Goal: Information Seeking & Learning: Check status

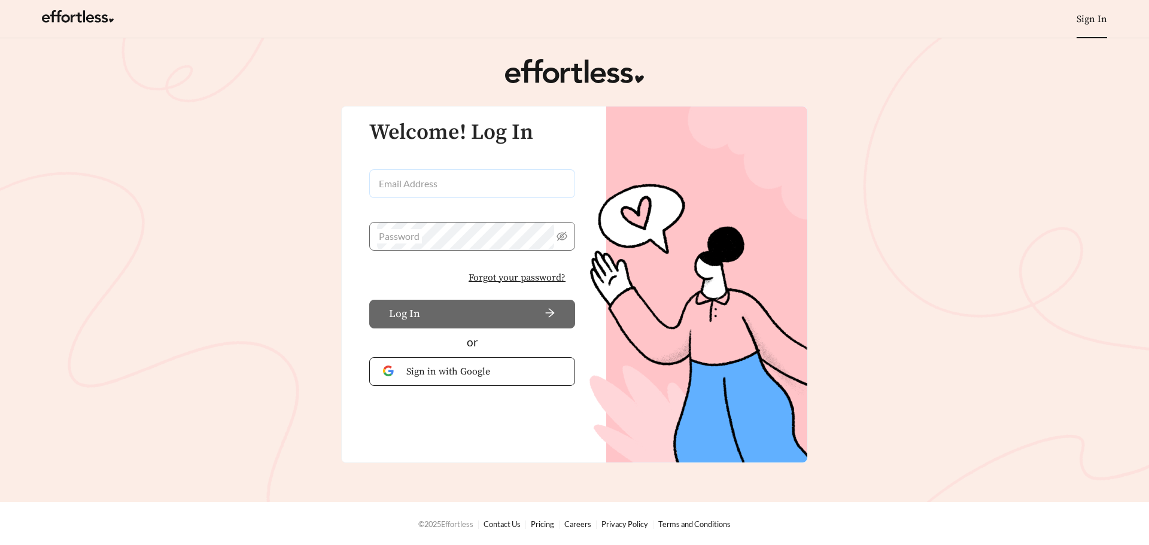
click at [472, 182] on input "Email Address" at bounding box center [472, 183] width 206 height 29
type input "**********"
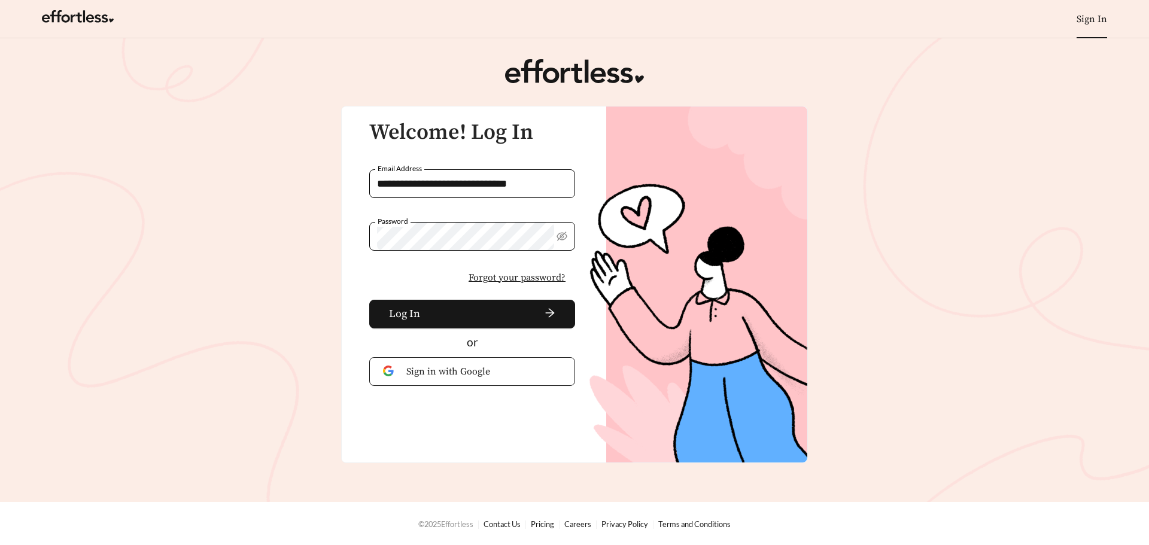
click at [369, 300] on button "Log In" at bounding box center [472, 314] width 206 height 29
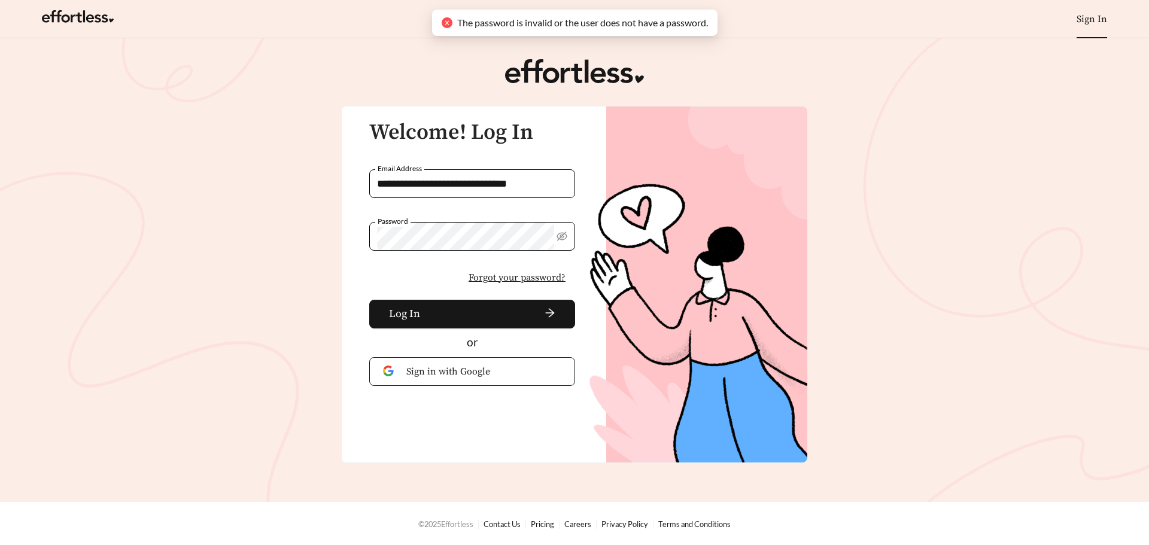
click at [501, 279] on span "Forgot your password?" at bounding box center [516, 277] width 97 height 14
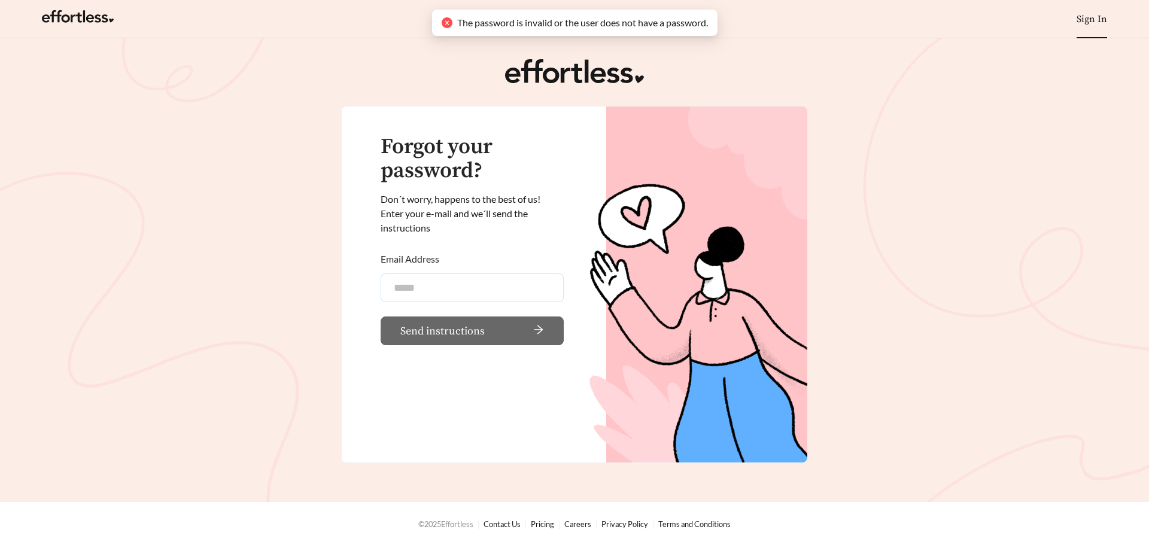
click at [435, 293] on input "Email Address" at bounding box center [472, 287] width 183 height 29
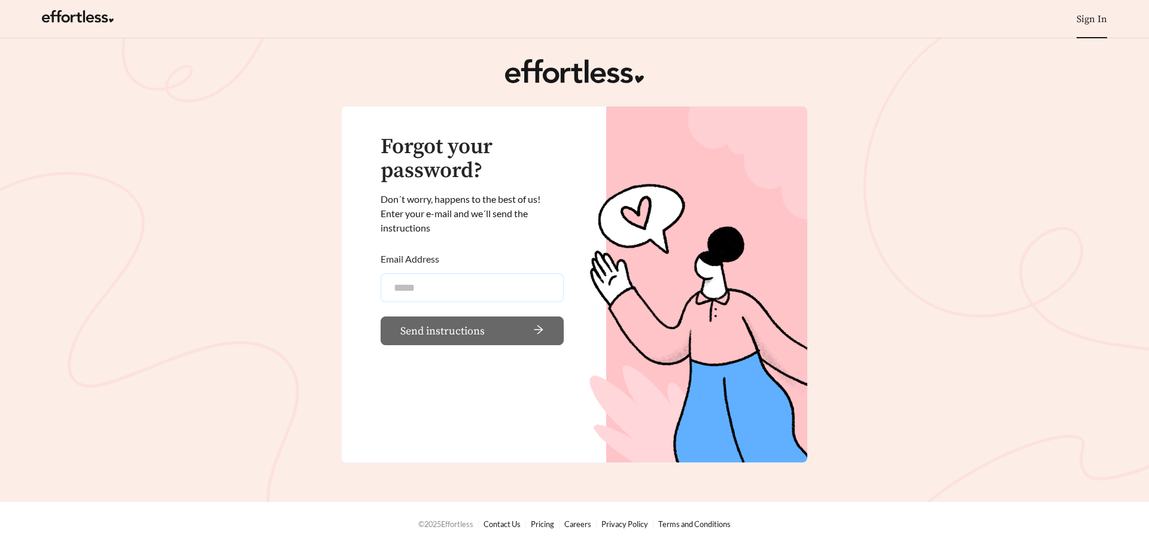
type input "**********"
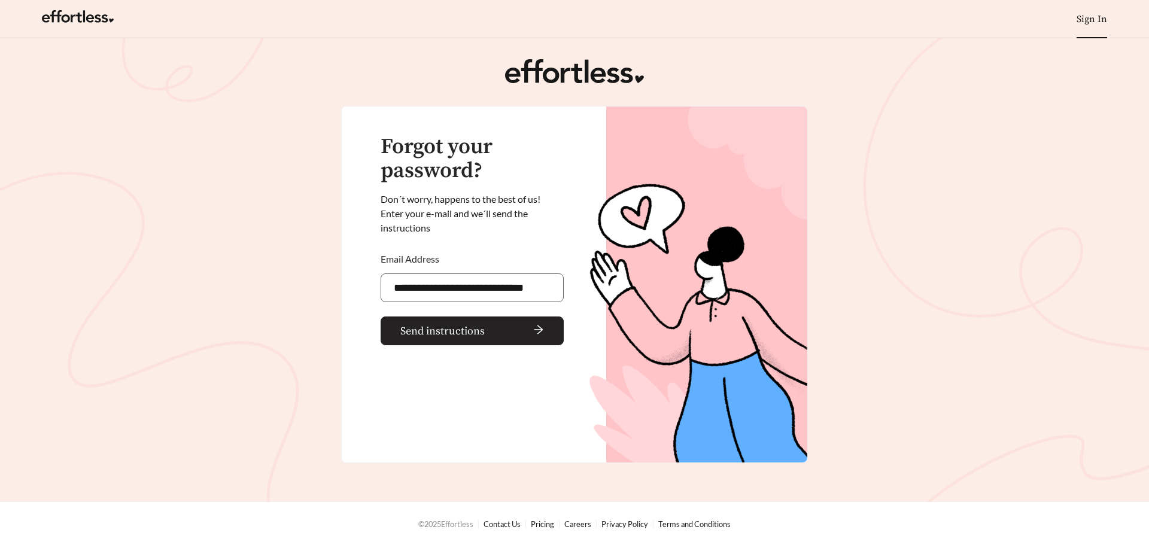
click at [489, 328] on span "arrow-right" at bounding box center [516, 330] width 54 height 13
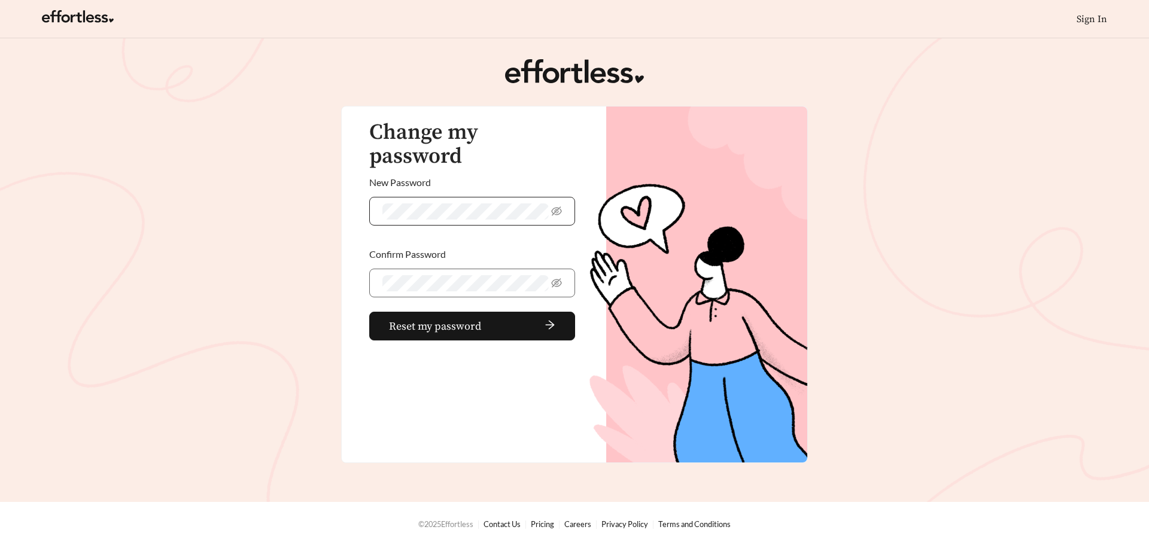
click at [566, 197] on span at bounding box center [472, 211] width 206 height 29
click at [554, 206] on icon "eye-invisible" at bounding box center [556, 211] width 11 height 11
click at [553, 278] on icon "eye-invisible" at bounding box center [556, 283] width 11 height 11
click at [369, 312] on button "Reset my password" at bounding box center [472, 326] width 206 height 29
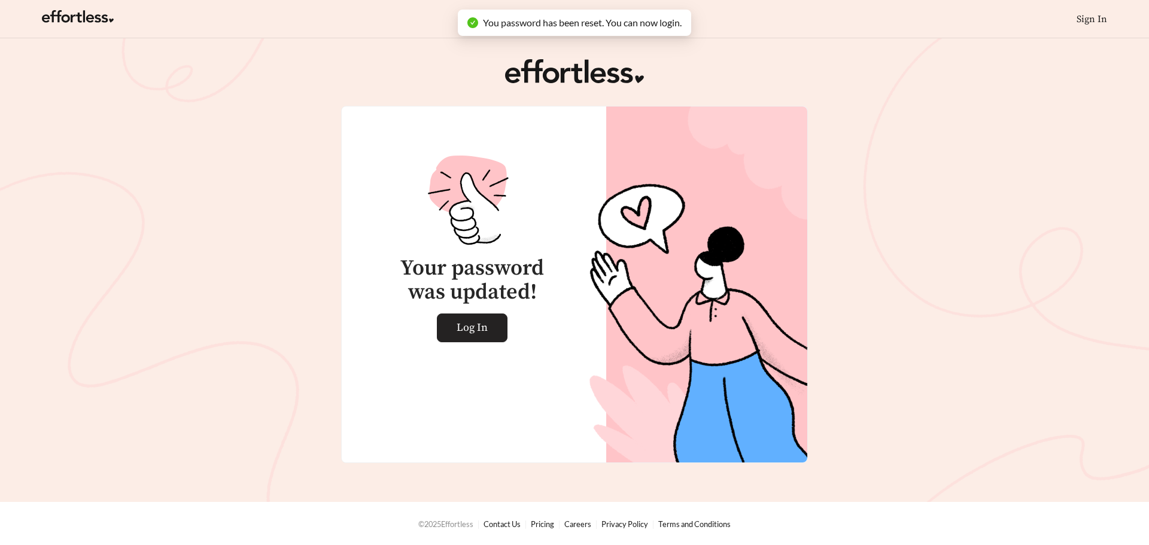
click at [493, 330] on link "Log In" at bounding box center [472, 328] width 71 height 29
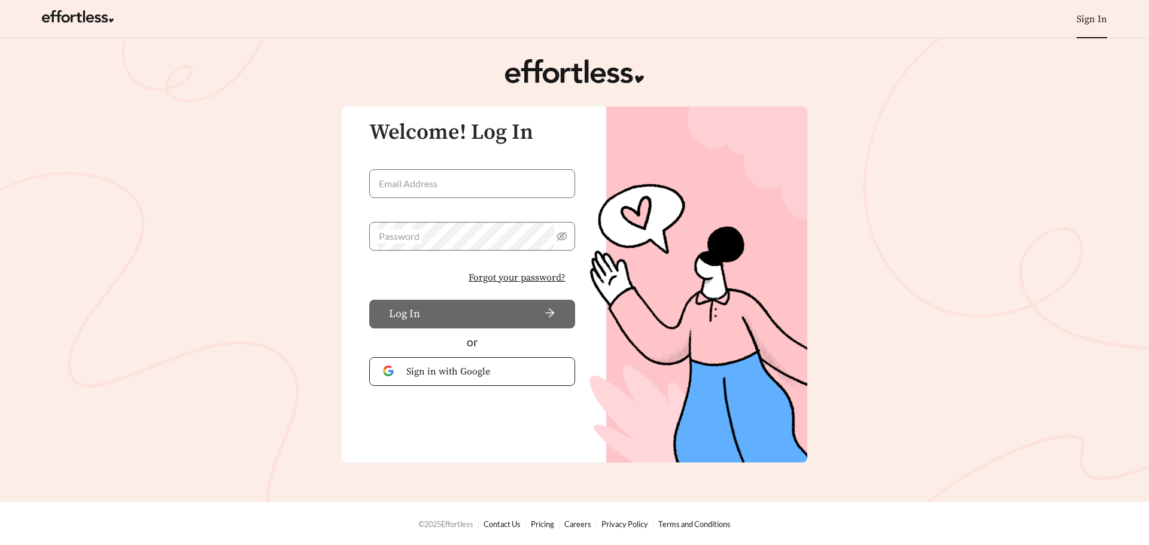
click at [427, 167] on div "Welcome! Log In Email Address Password Forgot your password? Log In or Sign in …" at bounding box center [465, 231] width 219 height 221
click at [428, 178] on input "Email Address" at bounding box center [472, 183] width 206 height 29
type input "**********"
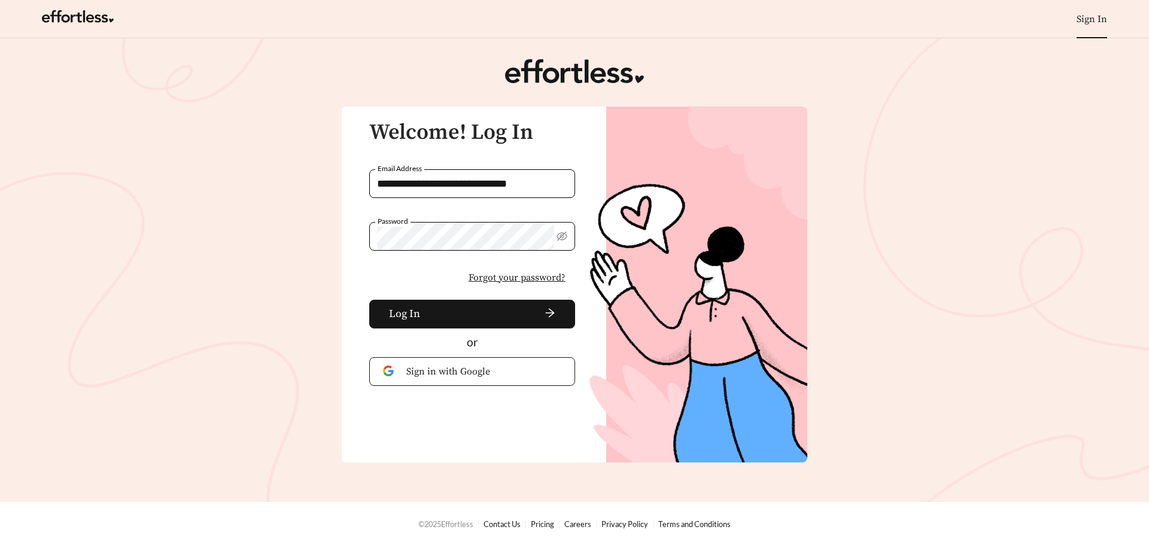
click at [369, 300] on button "Log In" at bounding box center [472, 314] width 206 height 29
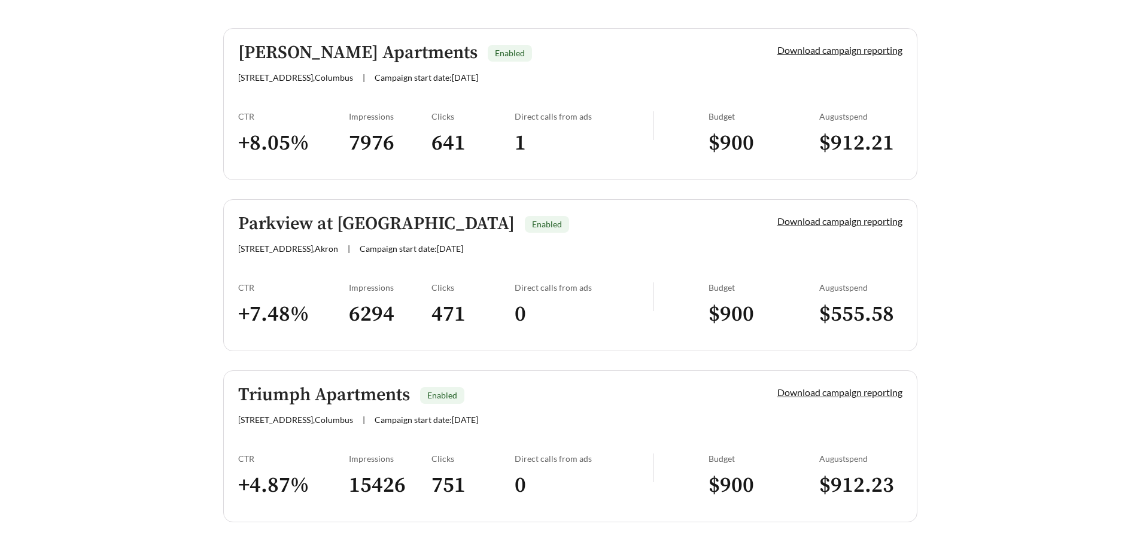
scroll to position [299, 0]
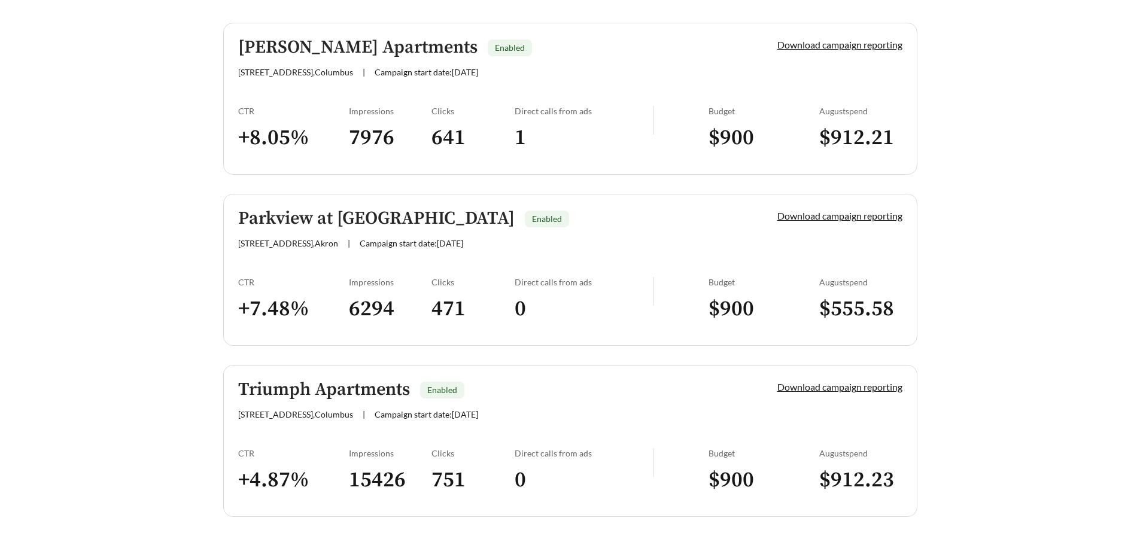
click at [490, 224] on h5 "Parkview at [GEOGRAPHIC_DATA]" at bounding box center [376, 219] width 276 height 20
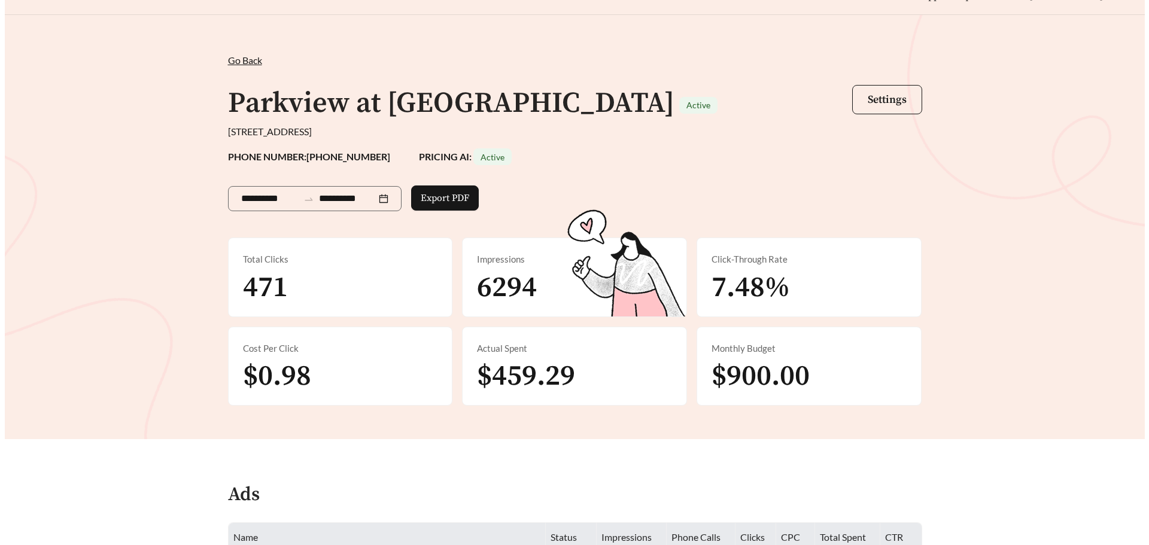
scroll to position [60, 0]
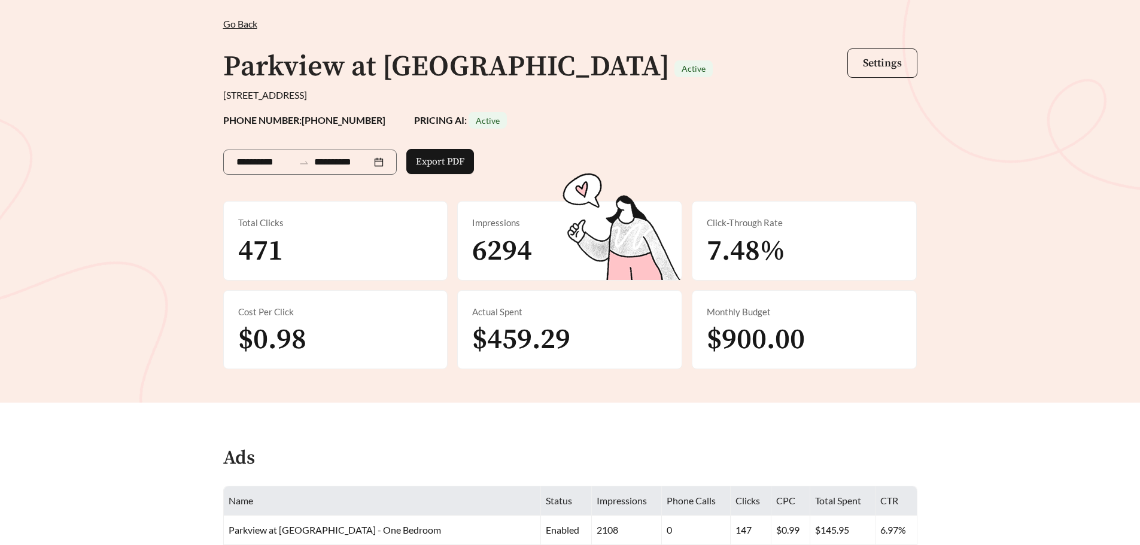
click at [881, 68] on span "Settings" at bounding box center [882, 63] width 39 height 14
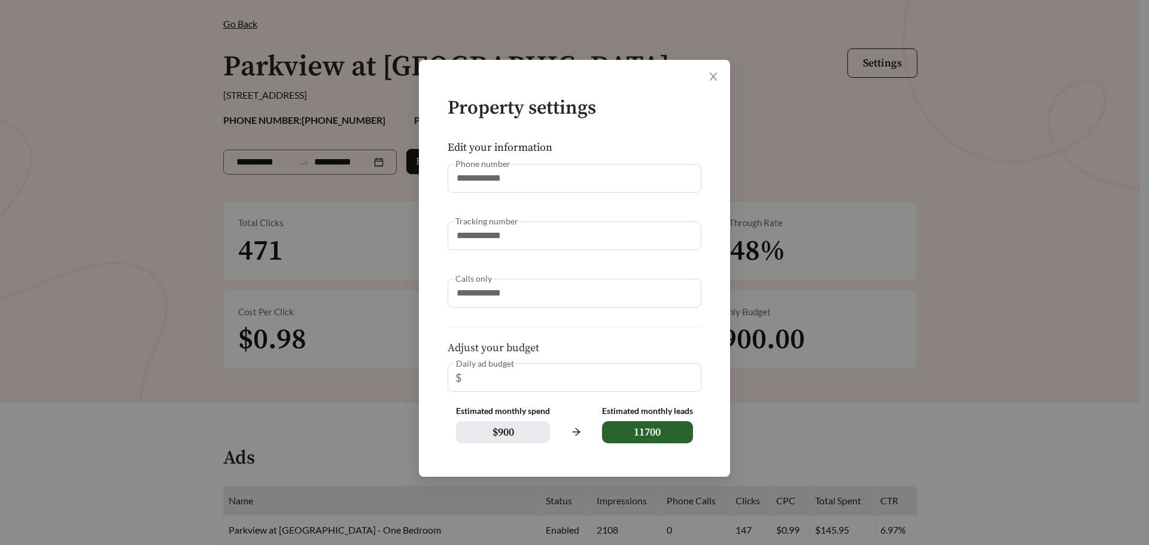
click at [502, 436] on span "$ 900" at bounding box center [503, 432] width 94 height 22
drag, startPoint x: 511, startPoint y: 429, endPoint x: 515, endPoint y: 434, distance: 6.4
click at [452, 432] on div "Estimated monthly spend $ 900 Estimated monthly leads 11700" at bounding box center [575, 424] width 254 height 37
click at [516, 427] on span "$ 900" at bounding box center [503, 432] width 94 height 22
click at [525, 427] on span "$ 900" at bounding box center [503, 432] width 94 height 22
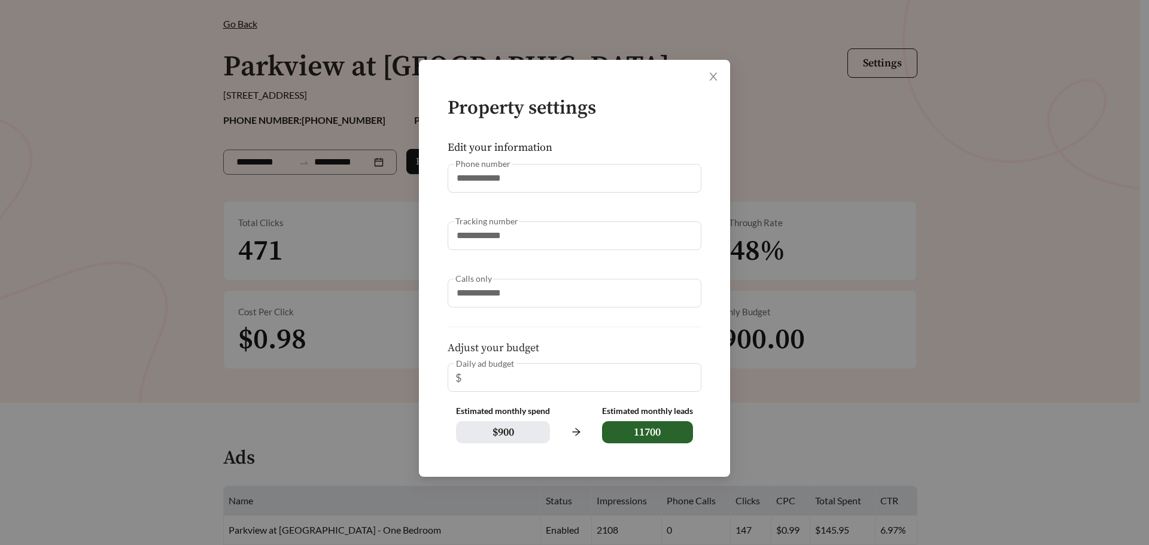
click at [518, 431] on span "$ 900" at bounding box center [503, 432] width 94 height 22
click at [497, 431] on span "$ 900" at bounding box center [503, 432] width 94 height 22
click at [516, 433] on span "$ 900" at bounding box center [503, 432] width 94 height 22
click at [580, 461] on div "**********" at bounding box center [574, 268] width 311 height 417
click at [641, 437] on span "11700" at bounding box center [647, 432] width 91 height 22
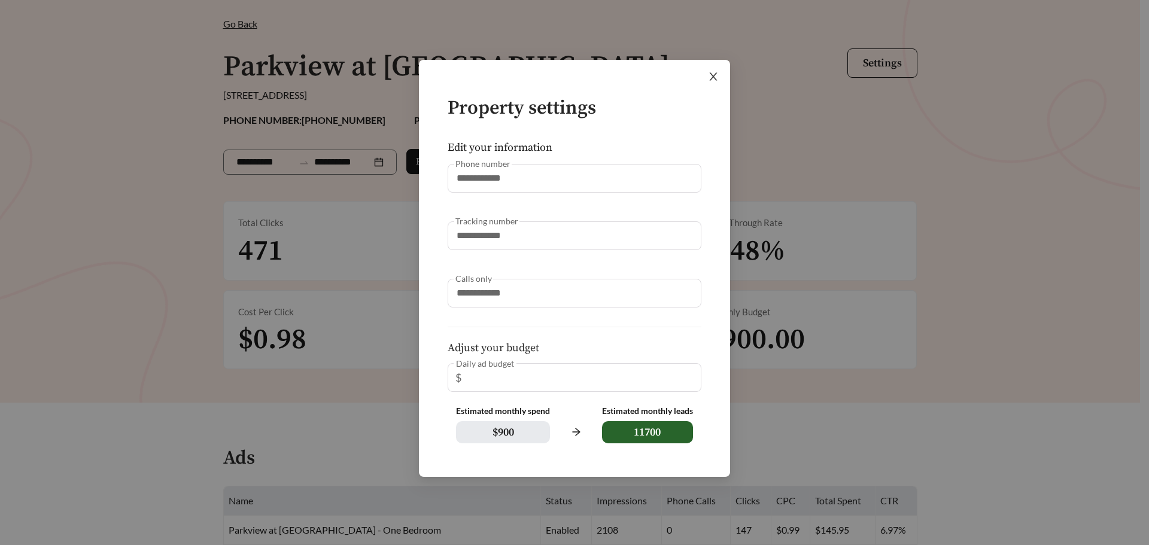
click at [711, 78] on icon "close" at bounding box center [713, 76] width 11 height 11
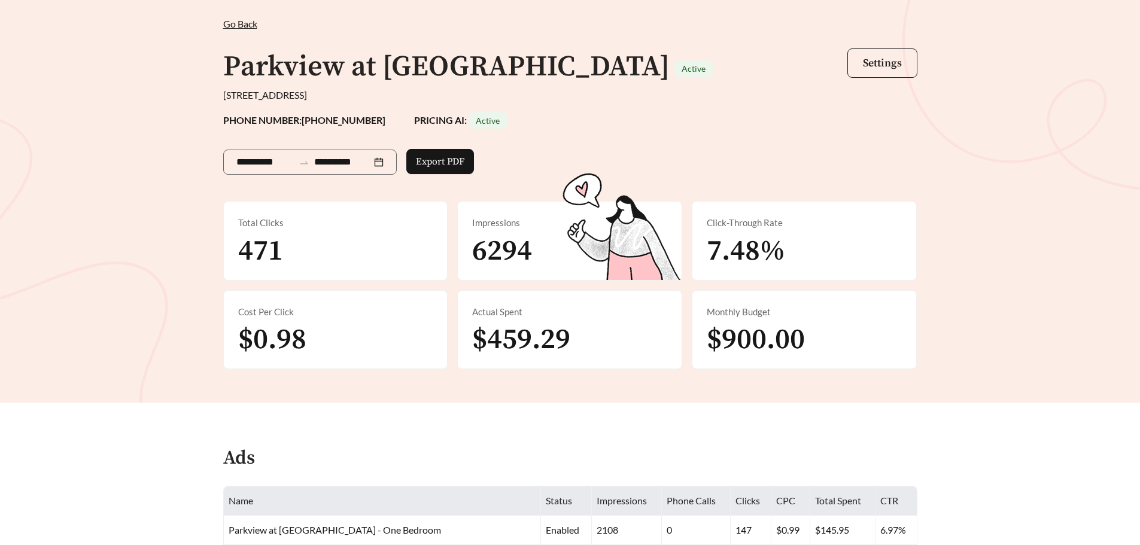
click at [879, 60] on span "Settings" at bounding box center [882, 63] width 39 height 14
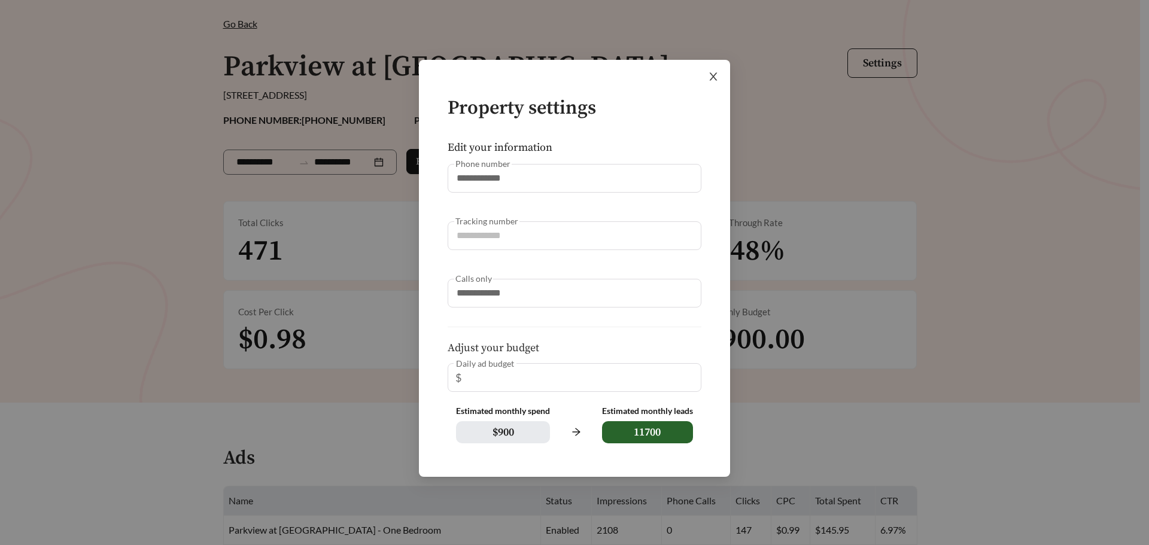
click at [704, 71] on span "Close" at bounding box center [713, 77] width 34 height 34
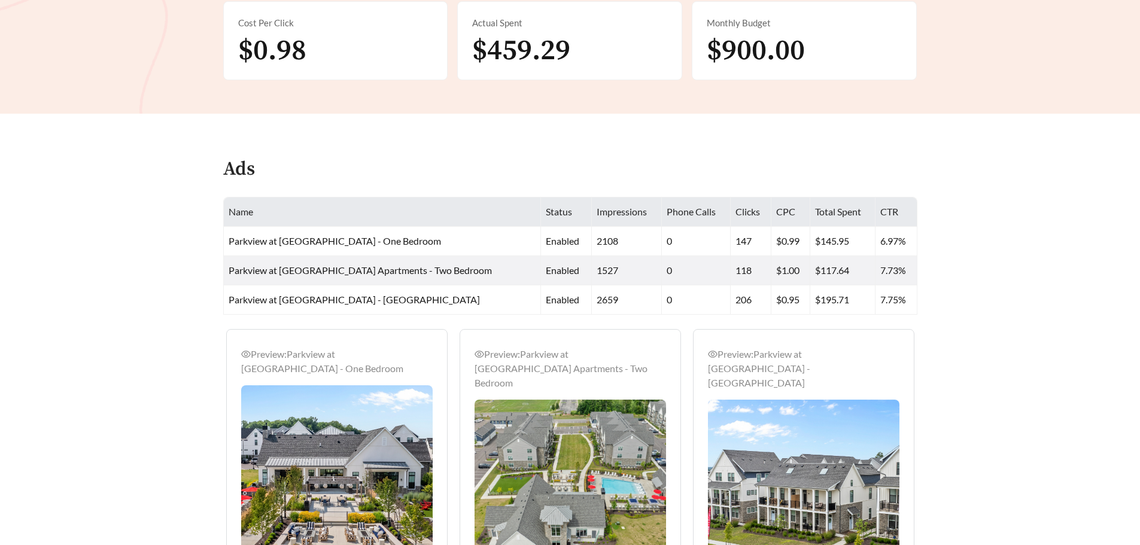
scroll to position [359, 0]
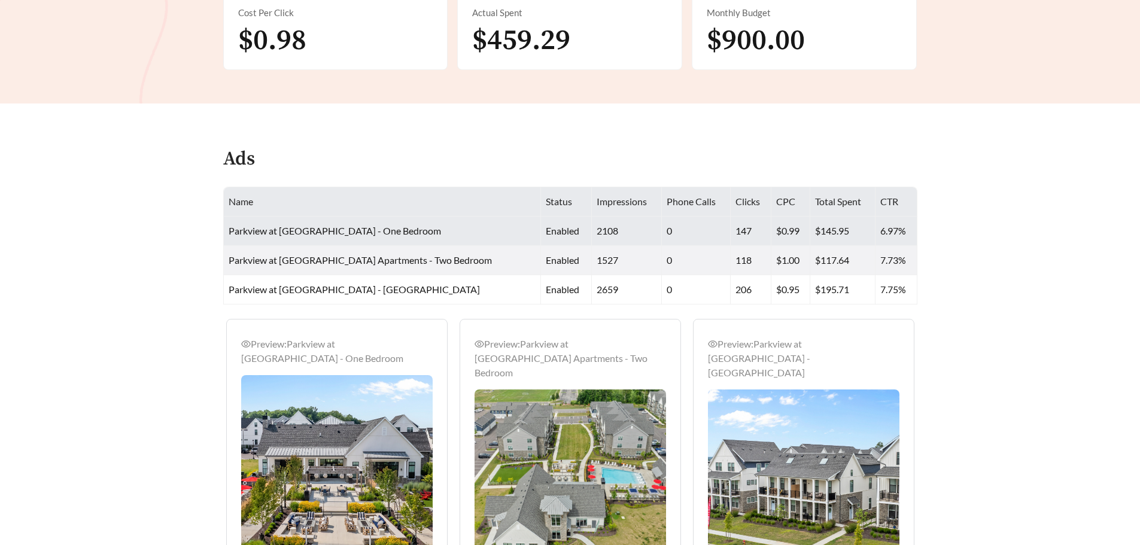
click at [386, 229] on span "Parkview at [GEOGRAPHIC_DATA] - One Bedroom" at bounding box center [335, 230] width 212 height 11
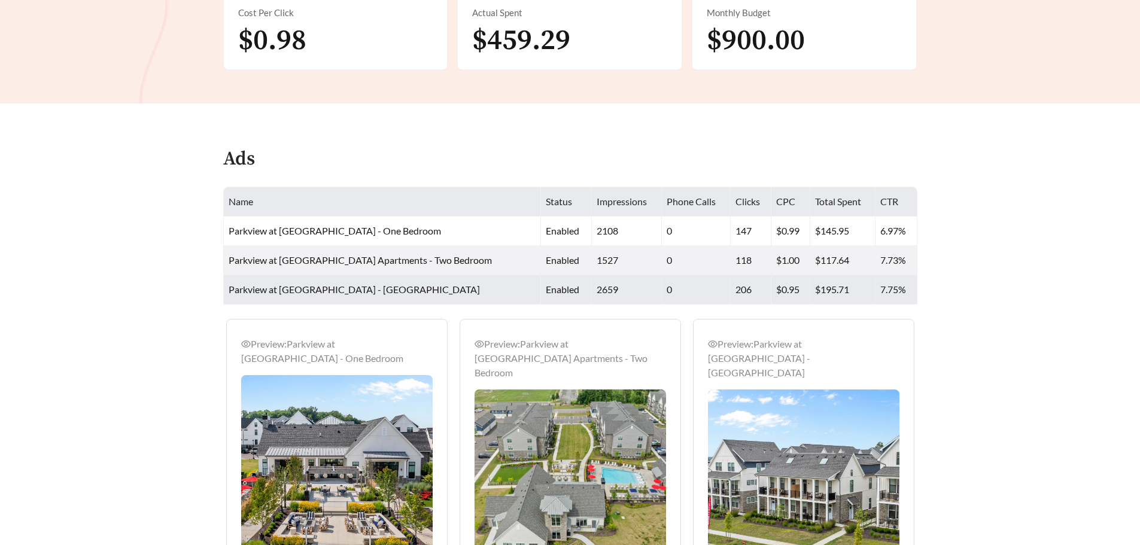
click at [353, 299] on td "Parkview at [GEOGRAPHIC_DATA] - [GEOGRAPHIC_DATA]" at bounding box center [383, 289] width 318 height 29
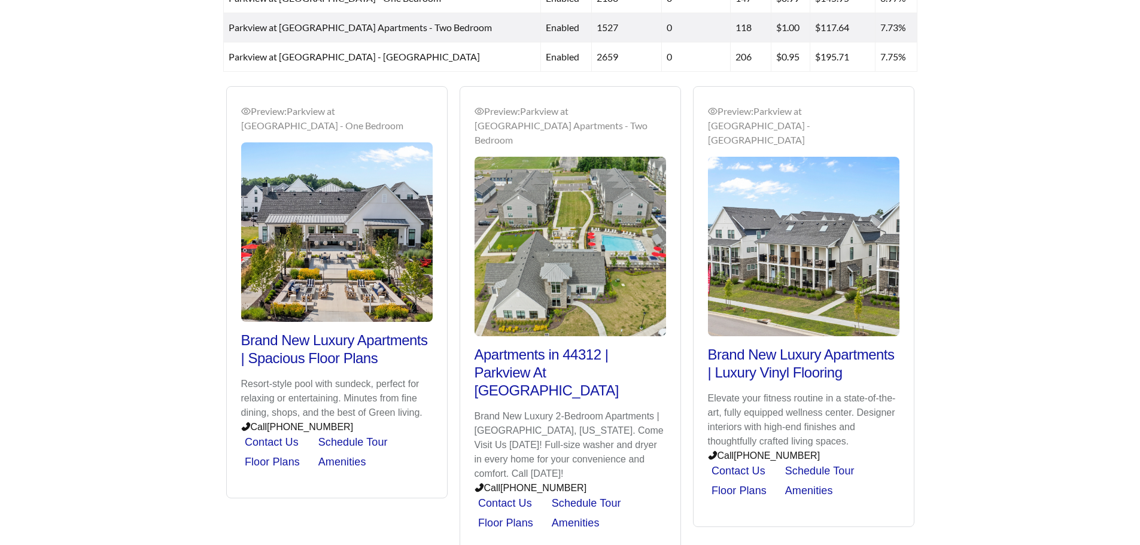
scroll to position [602, 0]
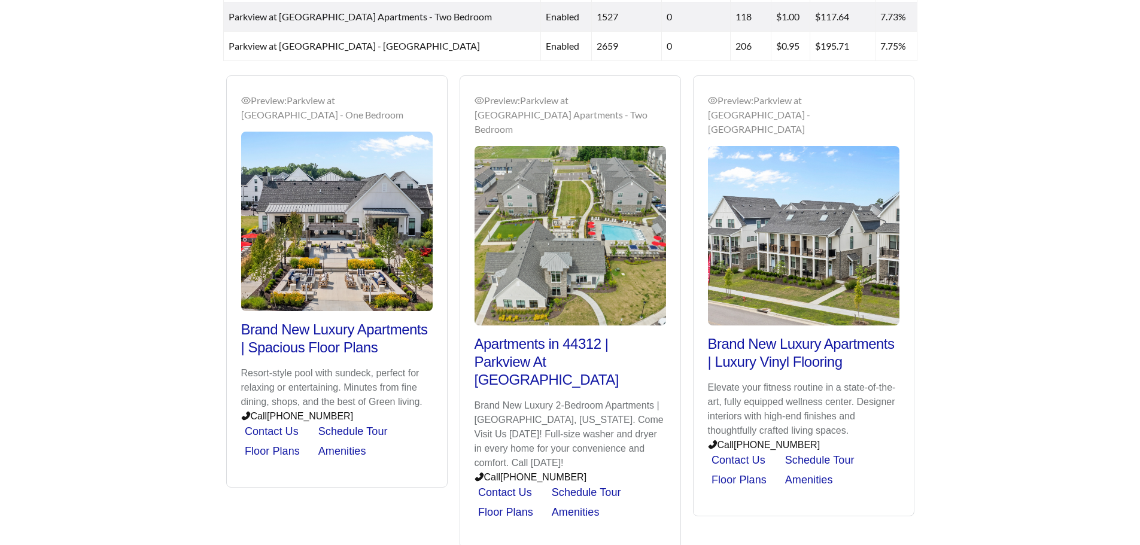
click at [367, 399] on div "Preview: Parkview at [GEOGRAPHIC_DATA] Apartments - One Bedroom Brand New Luxur…" at bounding box center [570, 311] width 700 height 473
click at [276, 428] on div "Preview: Parkview at [GEOGRAPHIC_DATA] Apartments - One Bedroom Brand New Luxur…" at bounding box center [570, 311] width 700 height 473
click at [547, 293] on img at bounding box center [569, 235] width 191 height 179
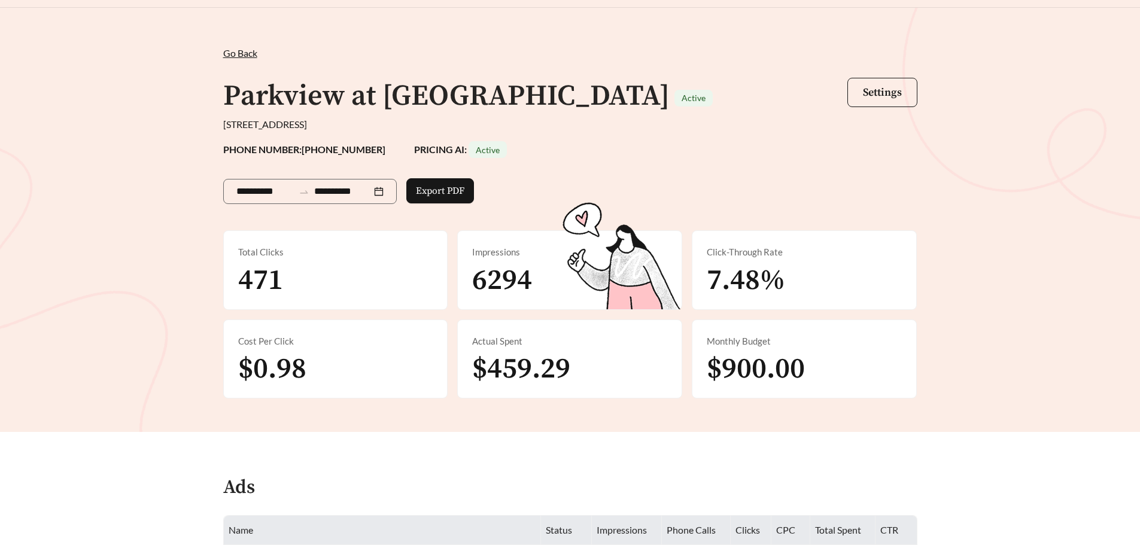
scroll to position [0, 0]
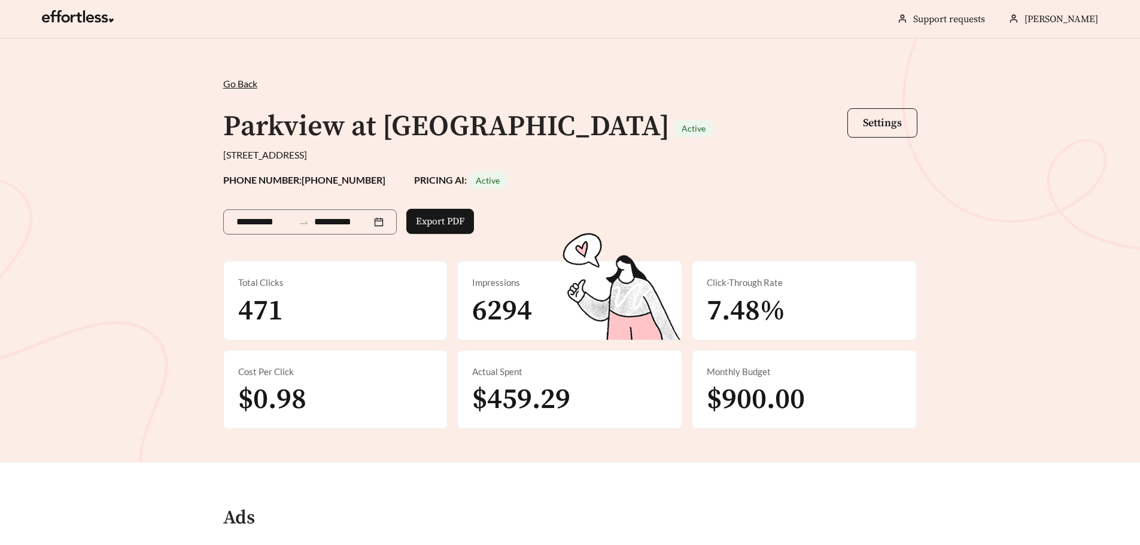
click at [566, 130] on h1 "Parkview at [GEOGRAPHIC_DATA]" at bounding box center [446, 127] width 446 height 36
click at [1067, 19] on span "[PERSON_NAME]" at bounding box center [1061, 19] width 74 height 12
click at [1061, 56] on link "Account settings" at bounding box center [1064, 56] width 69 height 11
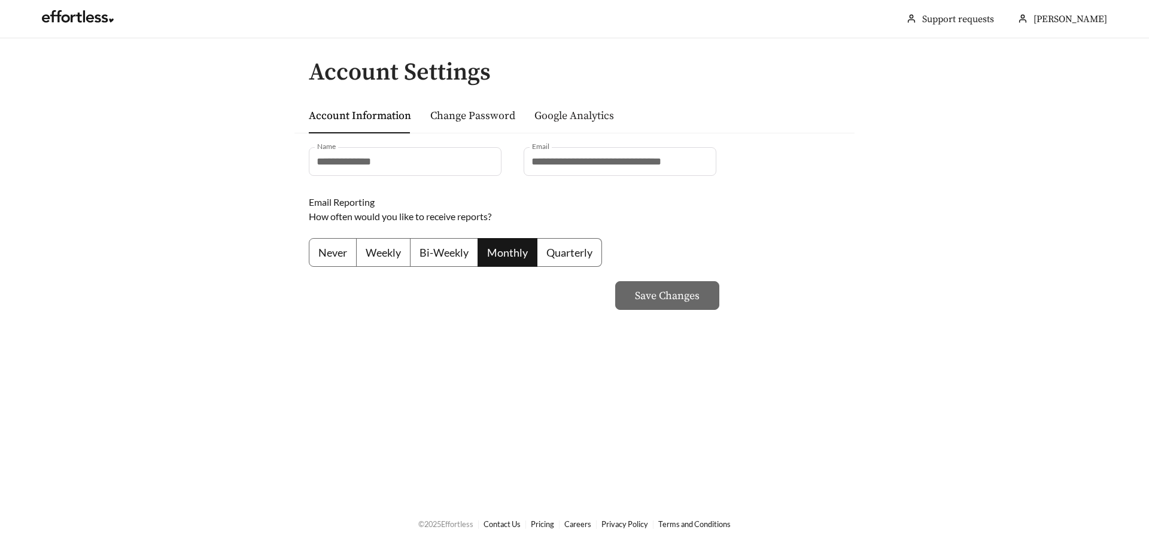
click at [573, 109] on link "Google Analytics" at bounding box center [574, 116] width 80 height 14
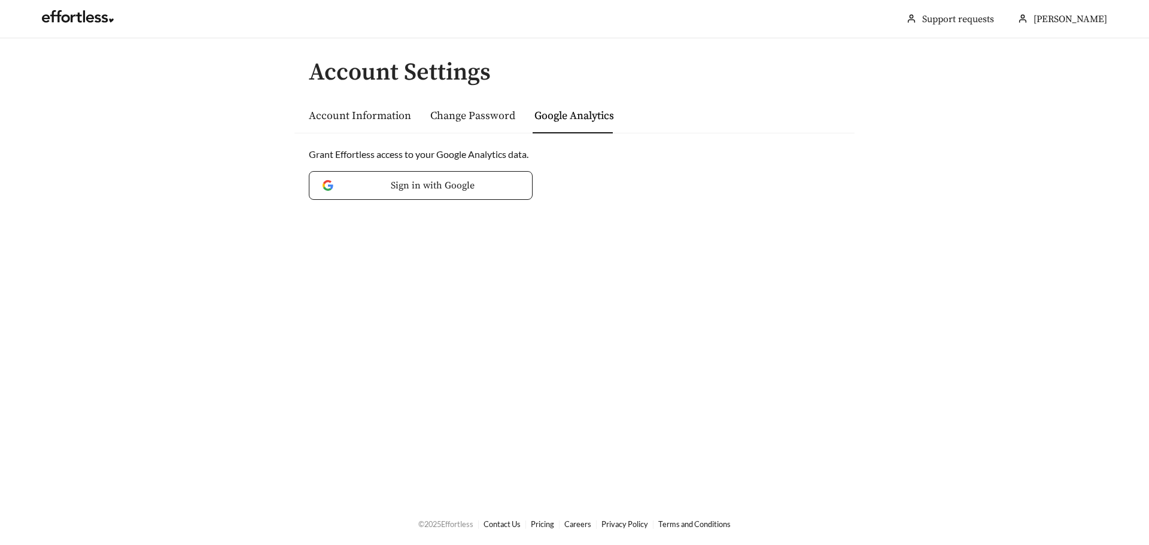
click at [360, 123] on div "Account Information" at bounding box center [360, 115] width 102 height 17
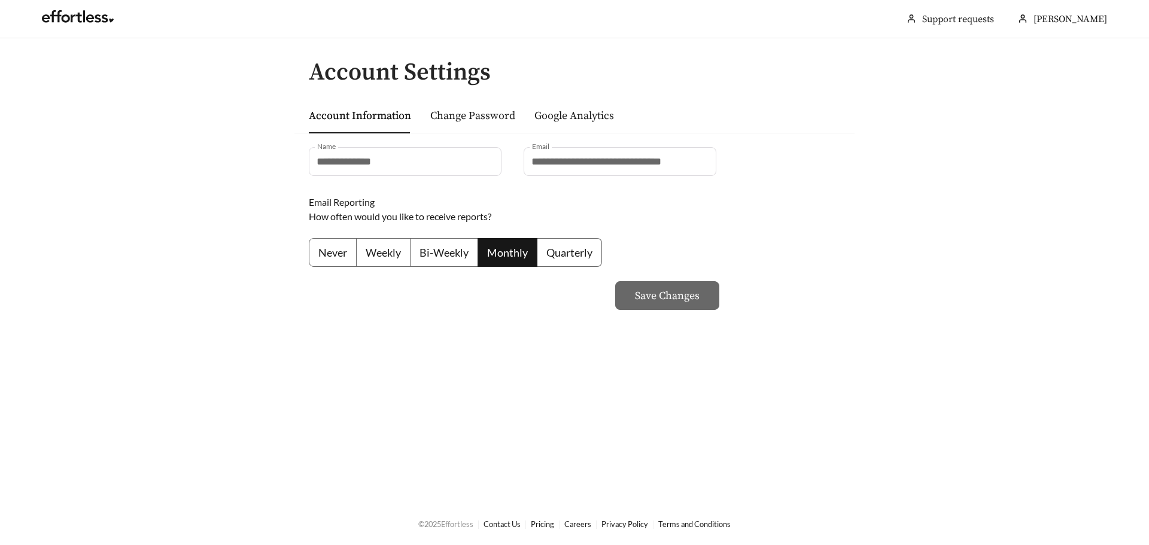
click at [482, 107] on div "Change Password" at bounding box center [472, 115] width 85 height 17
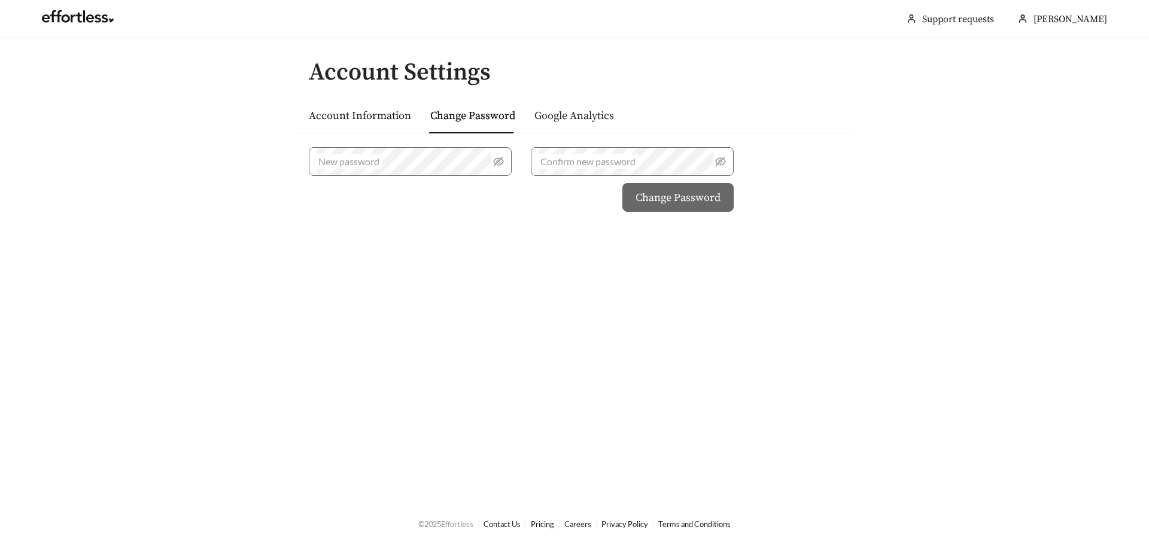
click at [585, 113] on link "Google Analytics" at bounding box center [574, 116] width 80 height 14
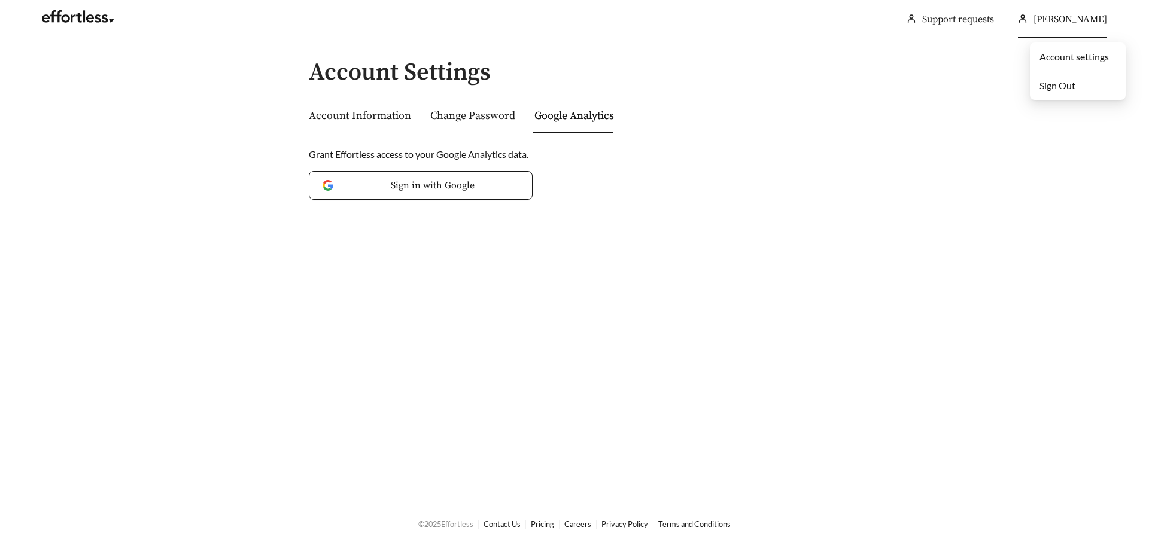
click at [1057, 57] on link "Account settings" at bounding box center [1073, 56] width 69 height 11
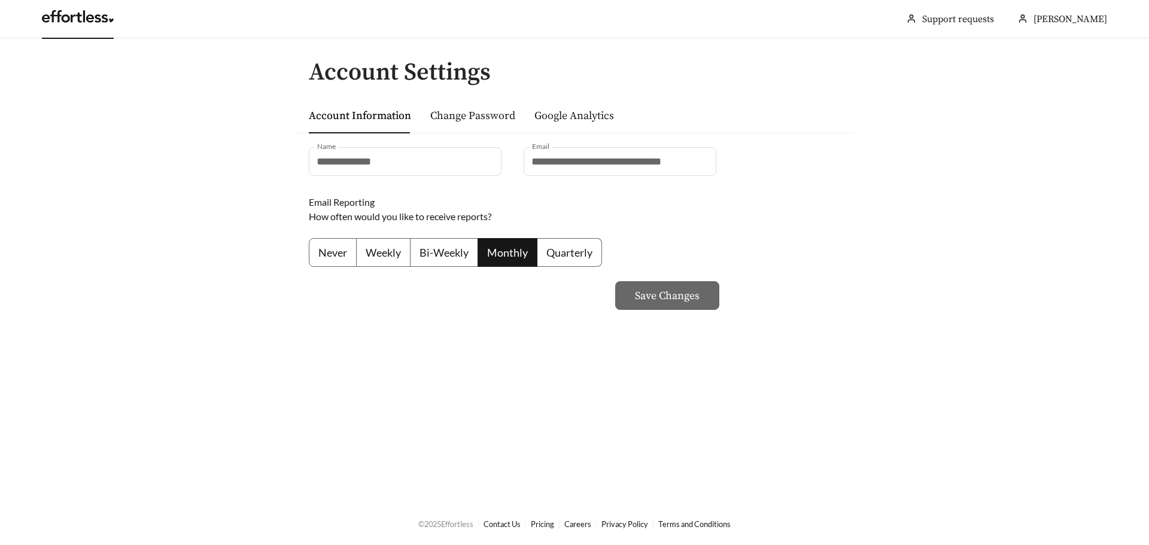
click at [95, 22] on link at bounding box center [78, 20] width 72 height 12
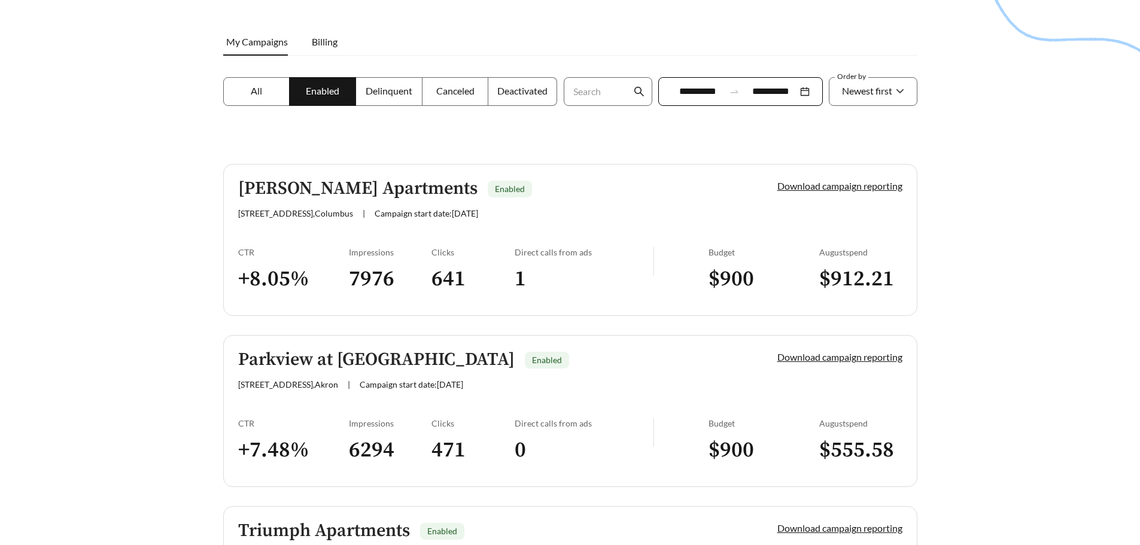
scroll to position [179, 0]
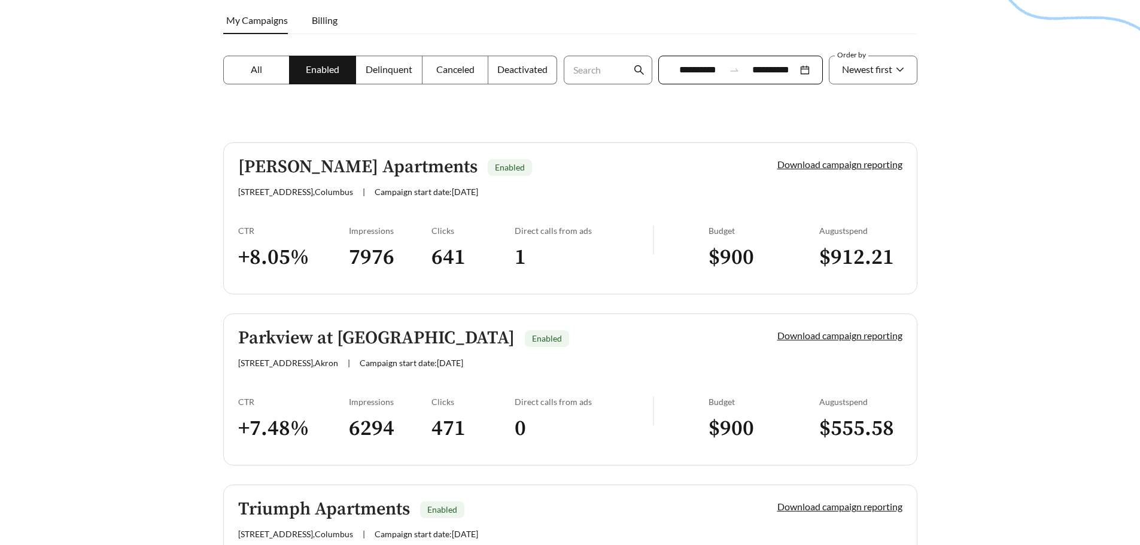
click at [443, 348] on h5 "Parkview at [GEOGRAPHIC_DATA]" at bounding box center [376, 338] width 276 height 20
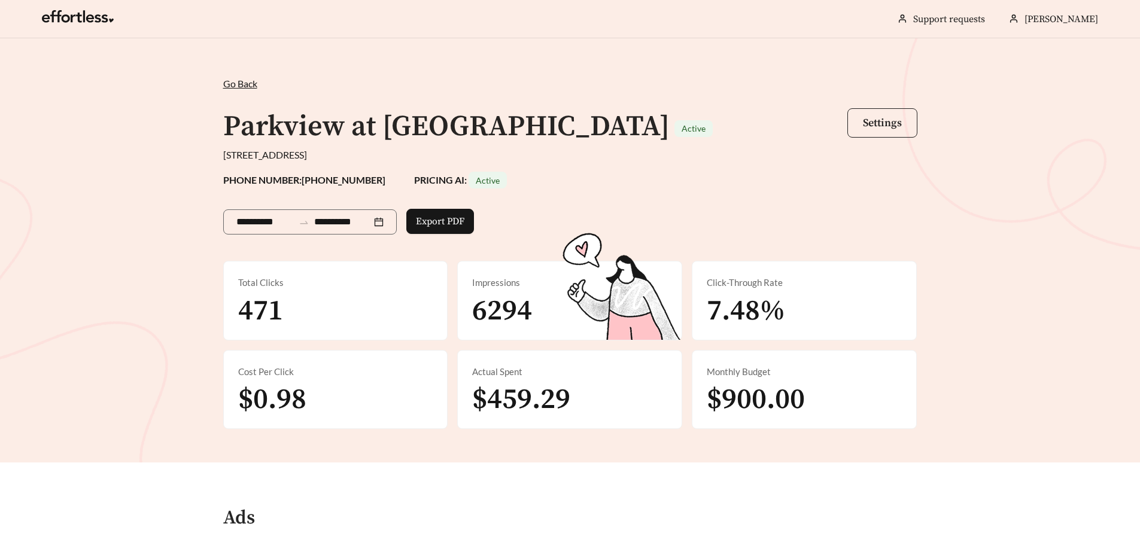
click at [866, 126] on span "Settings" at bounding box center [882, 123] width 39 height 14
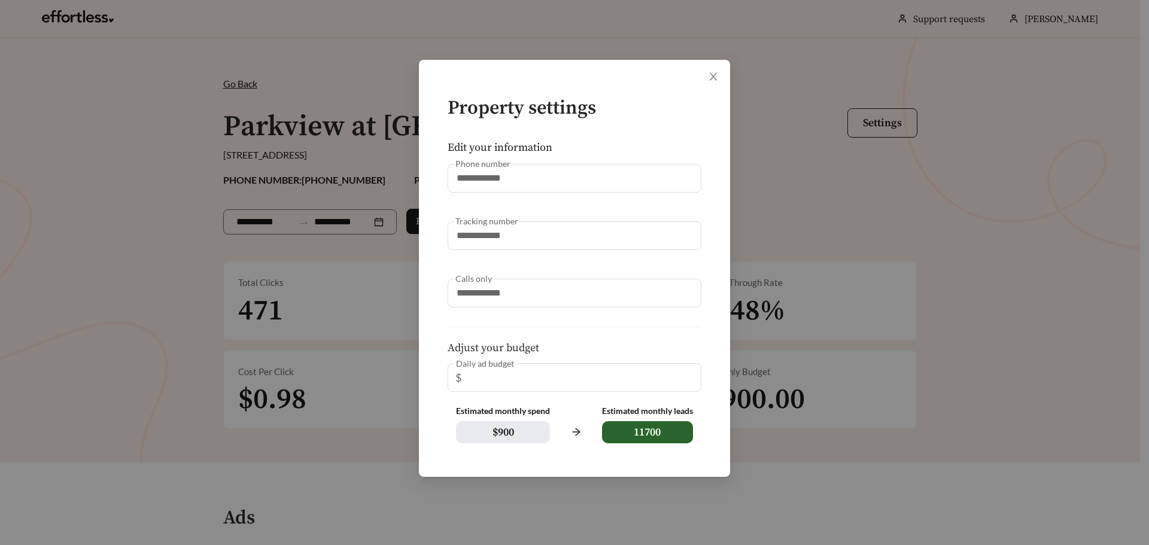
drag, startPoint x: 515, startPoint y: 437, endPoint x: 528, endPoint y: 433, distance: 13.8
click at [518, 435] on span "$ 900" at bounding box center [503, 432] width 94 height 22
drag, startPoint x: 646, startPoint y: 432, endPoint x: 661, endPoint y: 203, distance: 229.7
click at [646, 431] on span "11700" at bounding box center [647, 432] width 91 height 22
click at [720, 82] on span "Close" at bounding box center [713, 77] width 34 height 34
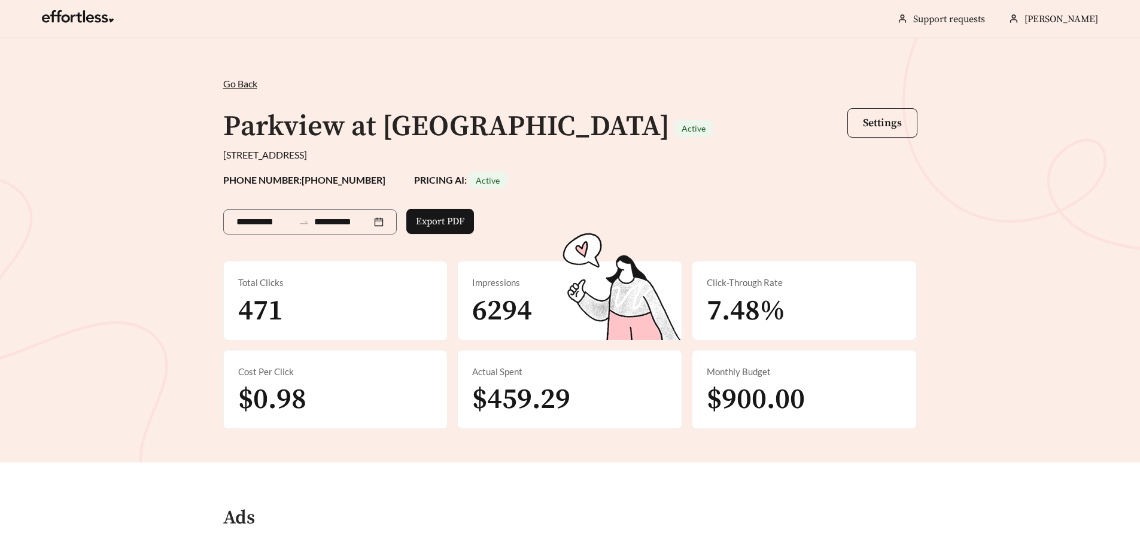
click at [457, 197] on div "**********" at bounding box center [570, 219] width 694 height 63
click at [414, 182] on strong "PRICING AI: Active" at bounding box center [460, 179] width 93 height 11
drag, startPoint x: 322, startPoint y: 179, endPoint x: 224, endPoint y: 74, distance: 144.4
click at [322, 178] on strong "PHONE NUMBER: [PHONE_NUMBER]" at bounding box center [304, 179] width 162 height 11
click at [669, 128] on h1 "Parkview at [GEOGRAPHIC_DATA]" at bounding box center [446, 127] width 446 height 36
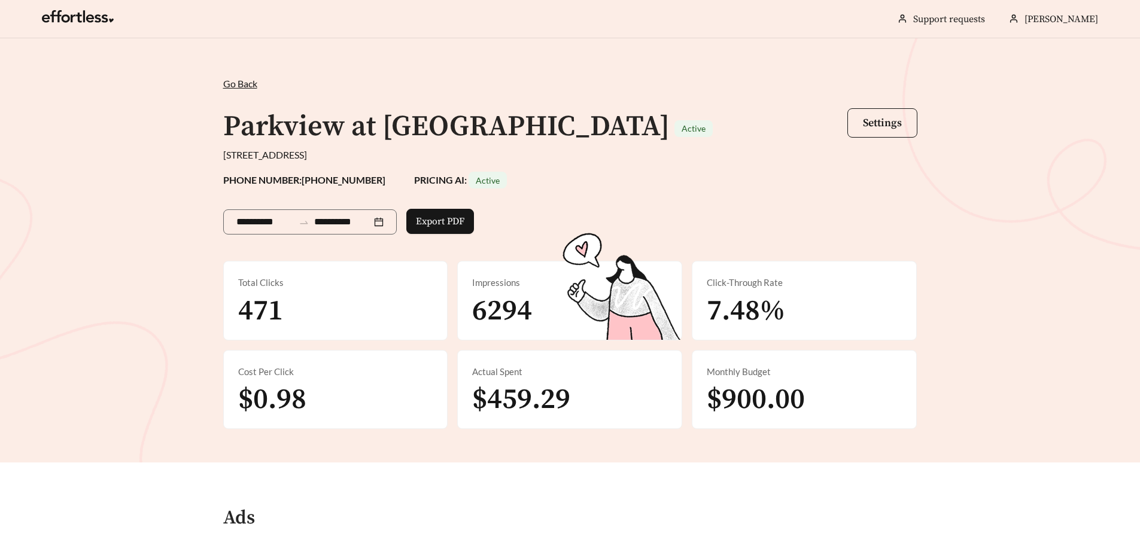
drag, startPoint x: 588, startPoint y: 121, endPoint x: 704, endPoint y: 214, distance: 148.1
click at [592, 128] on h1 "Parkview at [GEOGRAPHIC_DATA]" at bounding box center [446, 127] width 446 height 36
click at [793, 287] on div "Click-Through Rate" at bounding box center [804, 283] width 195 height 14
click at [763, 433] on div "**********" at bounding box center [570, 250] width 1140 height 424
drag, startPoint x: 488, startPoint y: 445, endPoint x: 500, endPoint y: 404, distance: 42.2
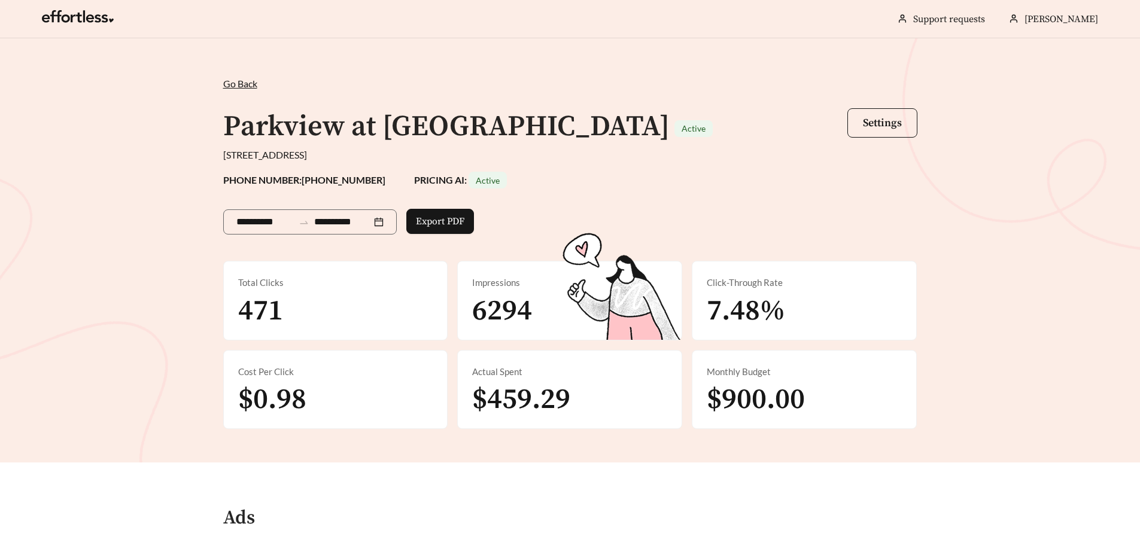
click at [488, 442] on div "**********" at bounding box center [570, 250] width 1140 height 424
click at [500, 404] on span "$459.29" at bounding box center [521, 400] width 98 height 36
click at [339, 379] on div "Cost Per Click $0.98" at bounding box center [336, 390] width 224 height 78
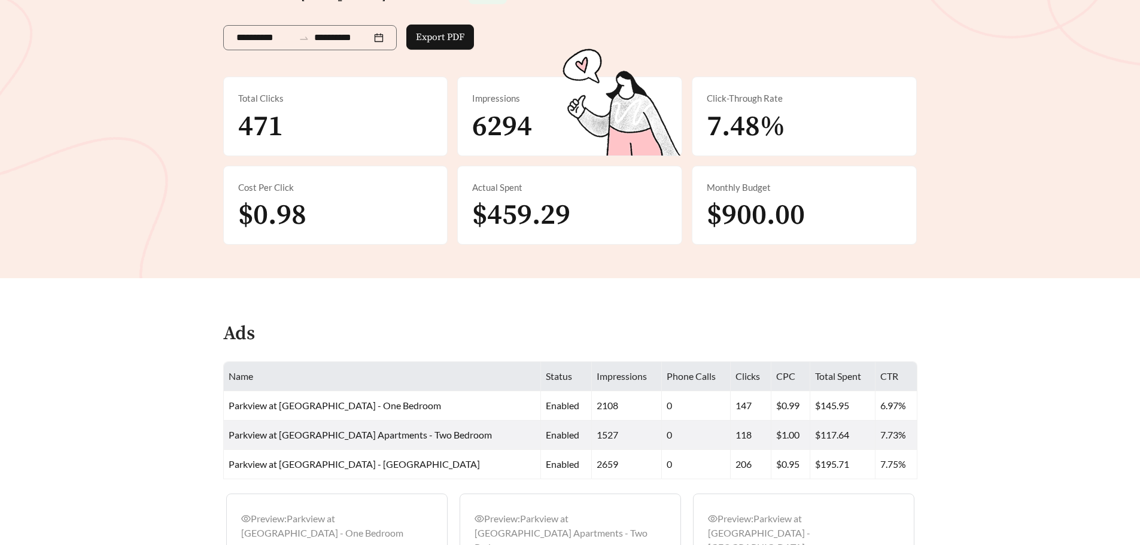
scroll to position [419, 0]
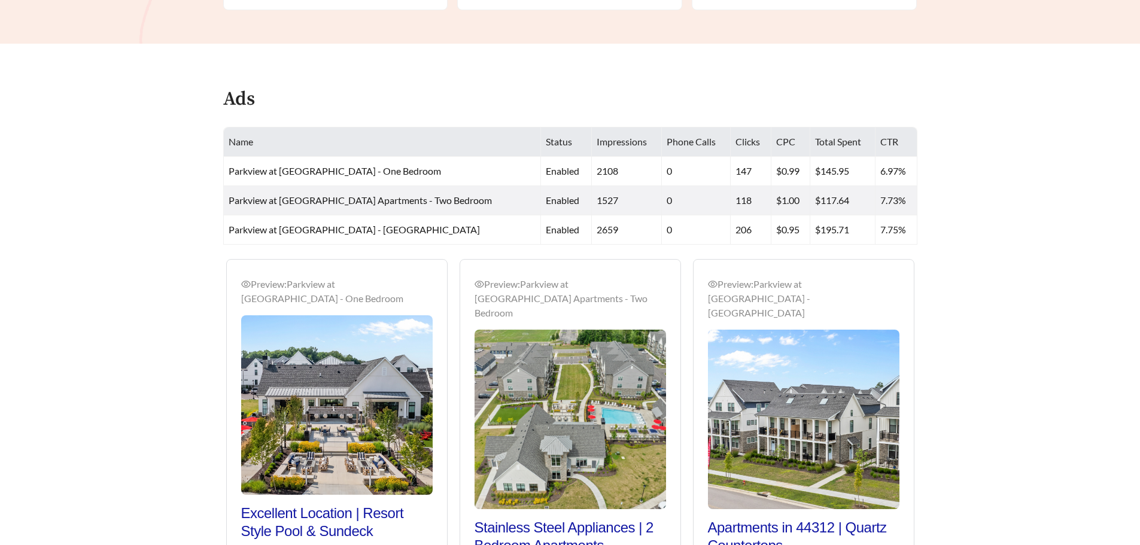
click at [291, 267] on div "Preview: Parkview at [GEOGRAPHIC_DATA] Apartments - One Bedroom Excellent Locat…" at bounding box center [570, 486] width 700 height 455
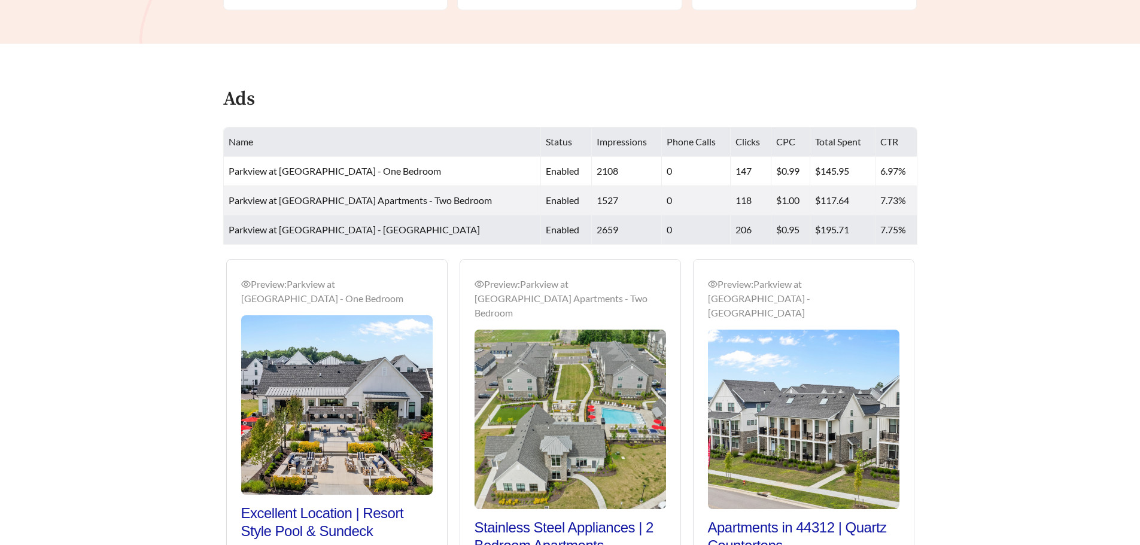
click at [325, 228] on span "Parkview at [GEOGRAPHIC_DATA] - [GEOGRAPHIC_DATA]" at bounding box center [354, 229] width 251 height 11
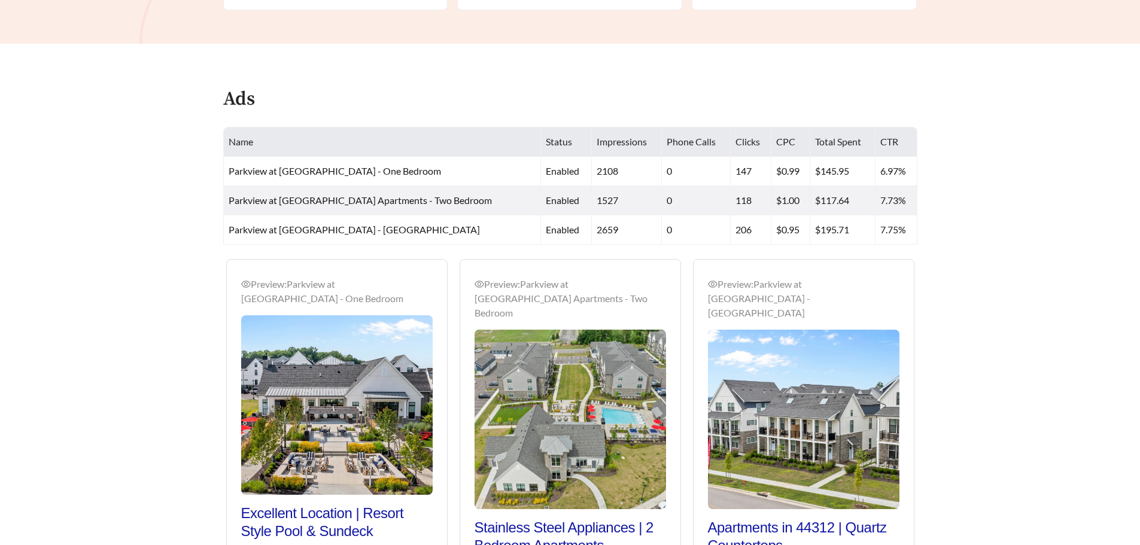
click at [327, 297] on div "Preview: Parkview at [GEOGRAPHIC_DATA] Apartments - One Bedroom Excellent Locat…" at bounding box center [570, 486] width 700 height 455
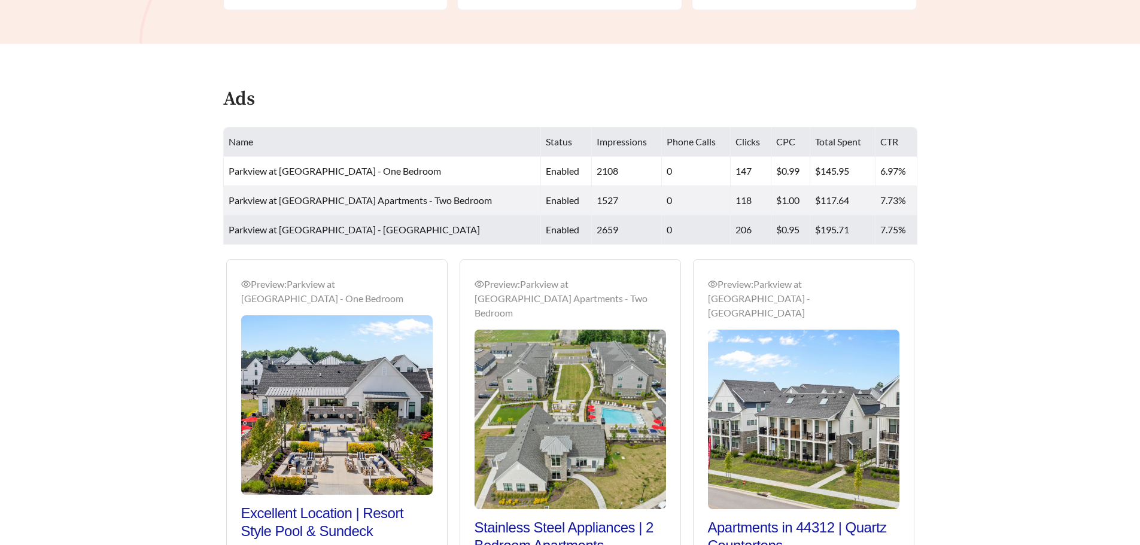
click at [303, 227] on span "Parkview at [GEOGRAPHIC_DATA] - [GEOGRAPHIC_DATA]" at bounding box center [354, 229] width 251 height 11
click at [750, 245] on main "**********" at bounding box center [570, 166] width 1140 height 1095
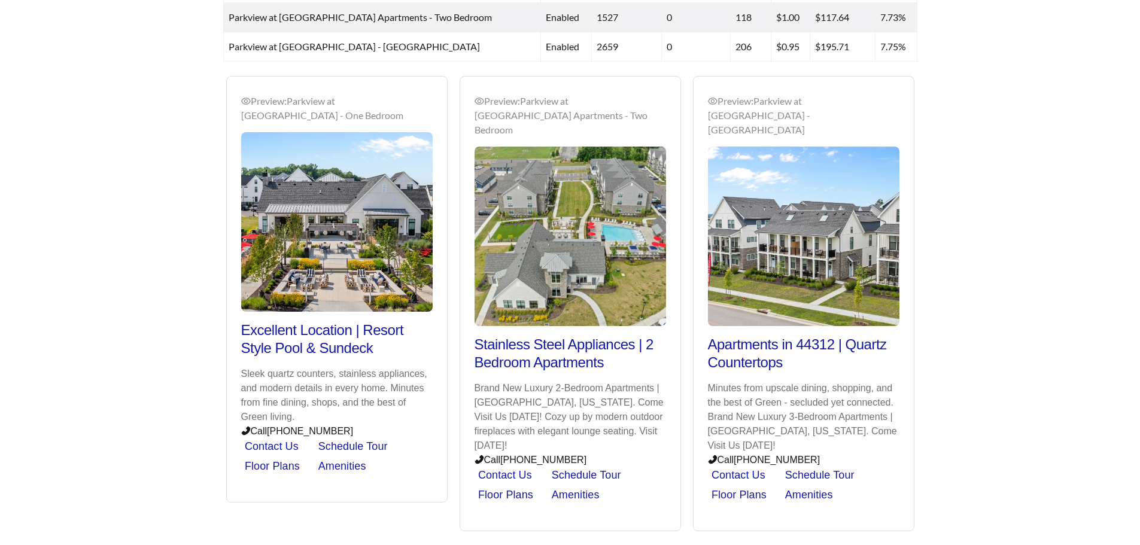
scroll to position [602, 0]
click at [797, 309] on img at bounding box center [803, 235] width 191 height 179
click at [759, 336] on h2 "Apartments in 44312 | Quartz Countertops" at bounding box center [803, 353] width 191 height 36
click at [787, 335] on h2 "Apartments in 44312 | Quartz Countertops" at bounding box center [803, 353] width 191 height 36
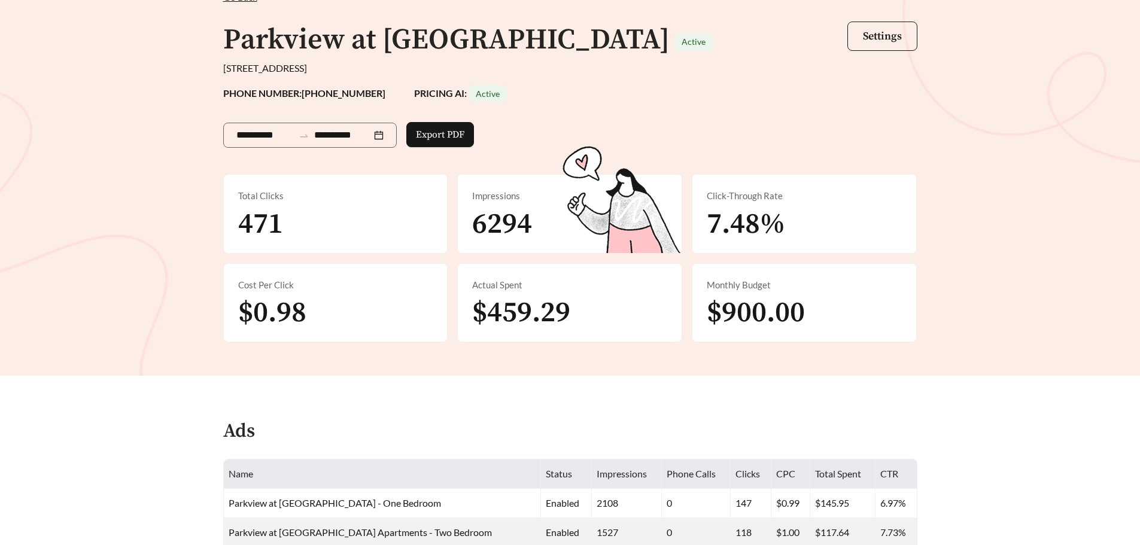
scroll to position [0, 0]
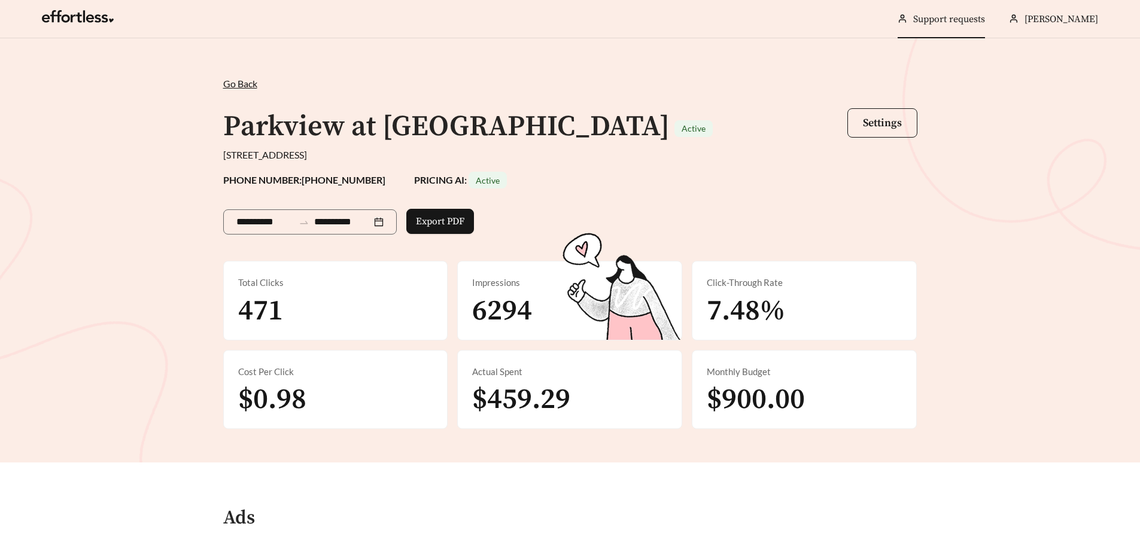
click at [967, 19] on link "Support requests" at bounding box center [949, 19] width 72 height 12
click at [246, 86] on span "Go Back" at bounding box center [240, 83] width 34 height 11
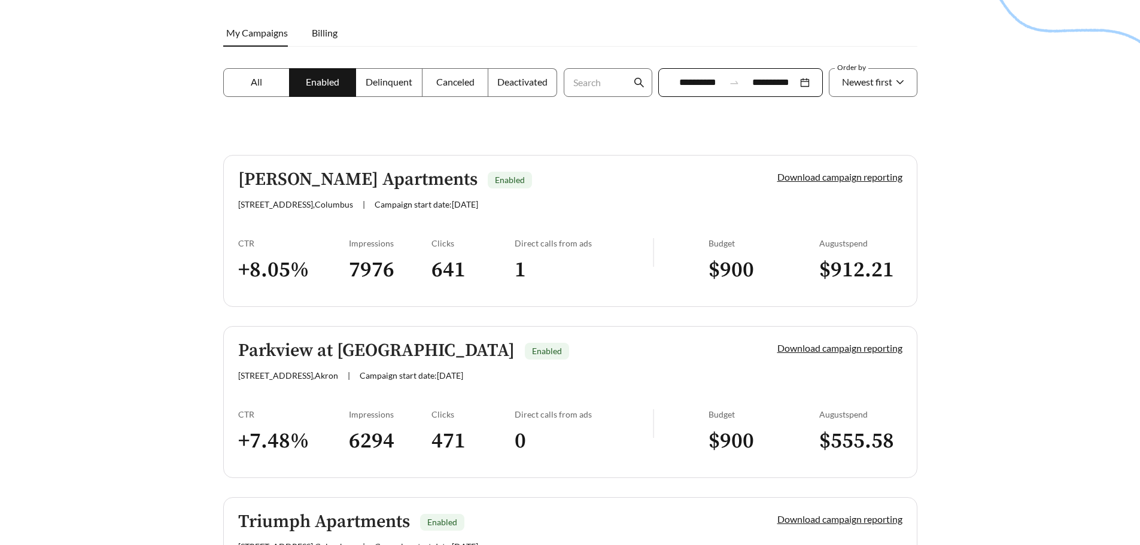
scroll to position [179, 0]
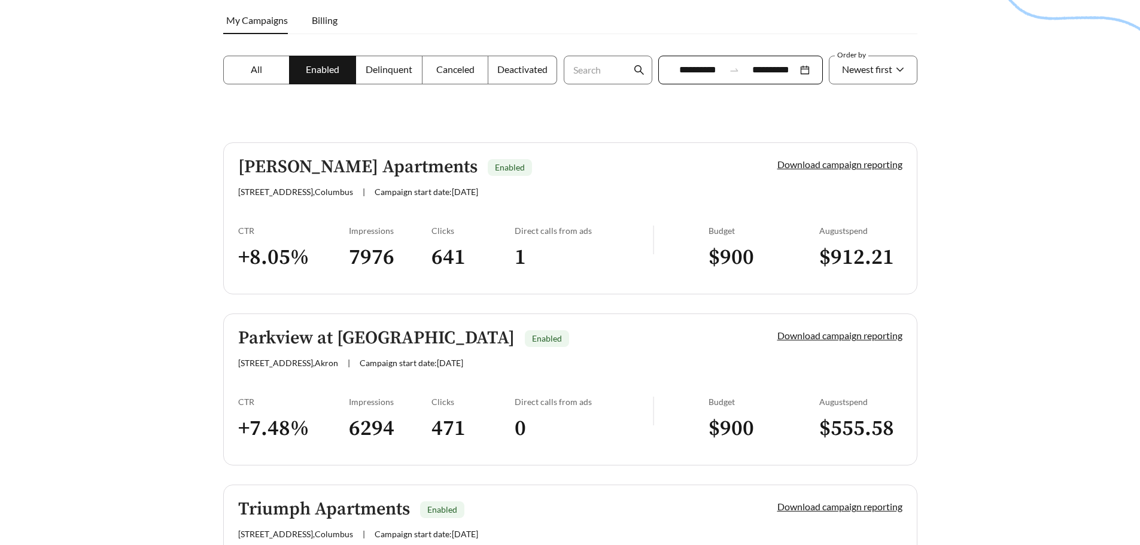
click at [334, 173] on h5 "[PERSON_NAME] Apartments" at bounding box center [357, 167] width 239 height 20
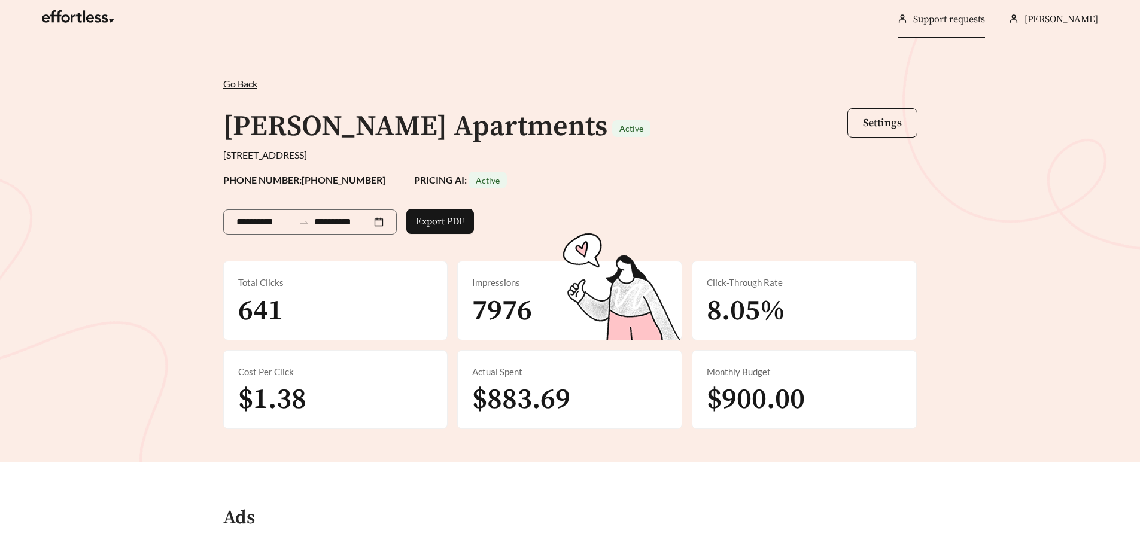
click at [555, 305] on div "Impressions 7976" at bounding box center [570, 300] width 224 height 78
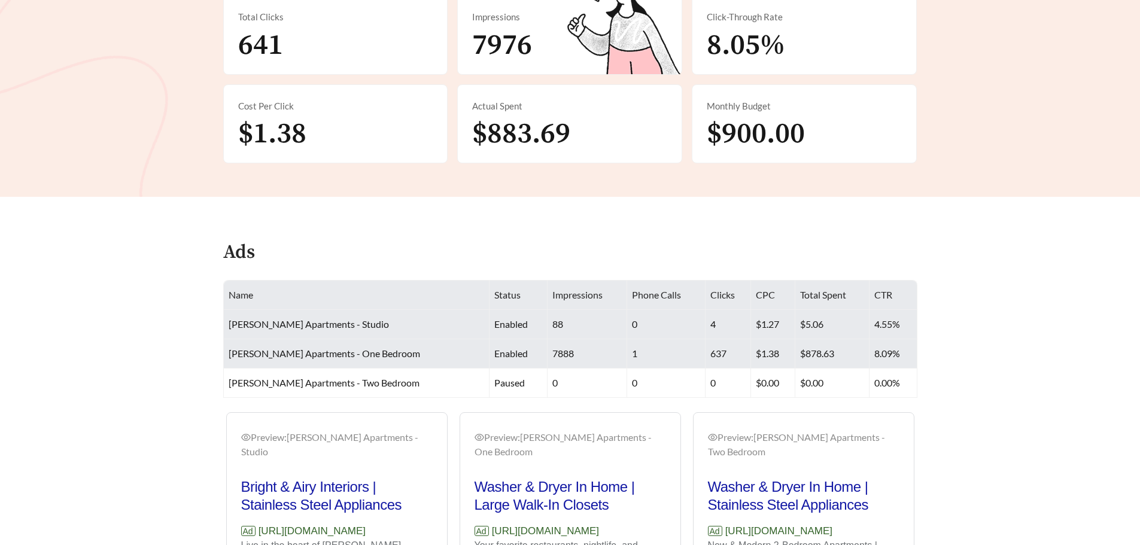
scroll to position [299, 0]
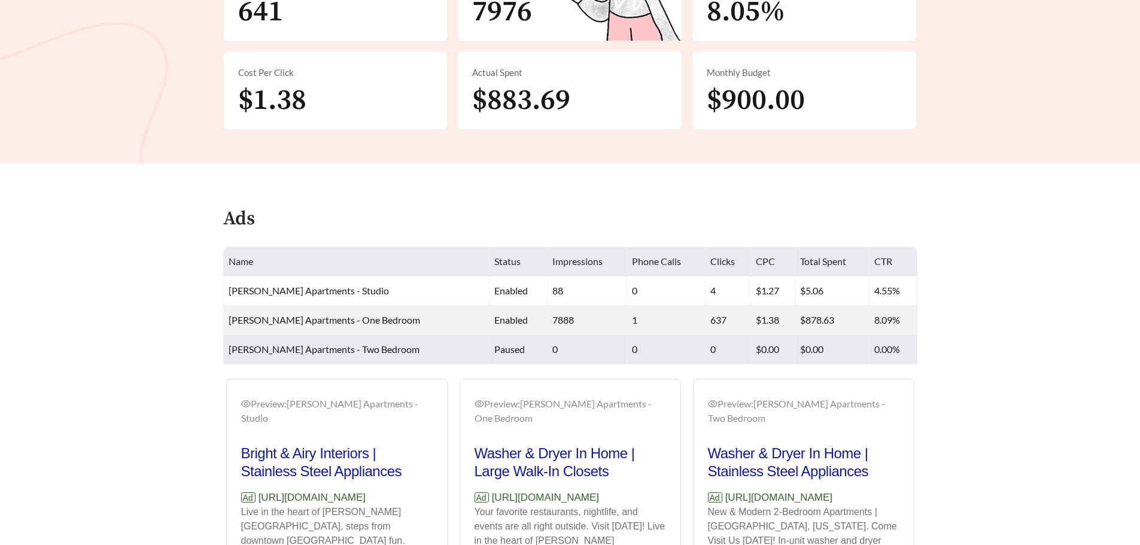
click at [363, 337] on td "[PERSON_NAME] Apartments - Two Bedroom" at bounding box center [357, 349] width 266 height 29
click at [358, 345] on span "[PERSON_NAME] Apartments - Two Bedroom" at bounding box center [324, 348] width 191 height 11
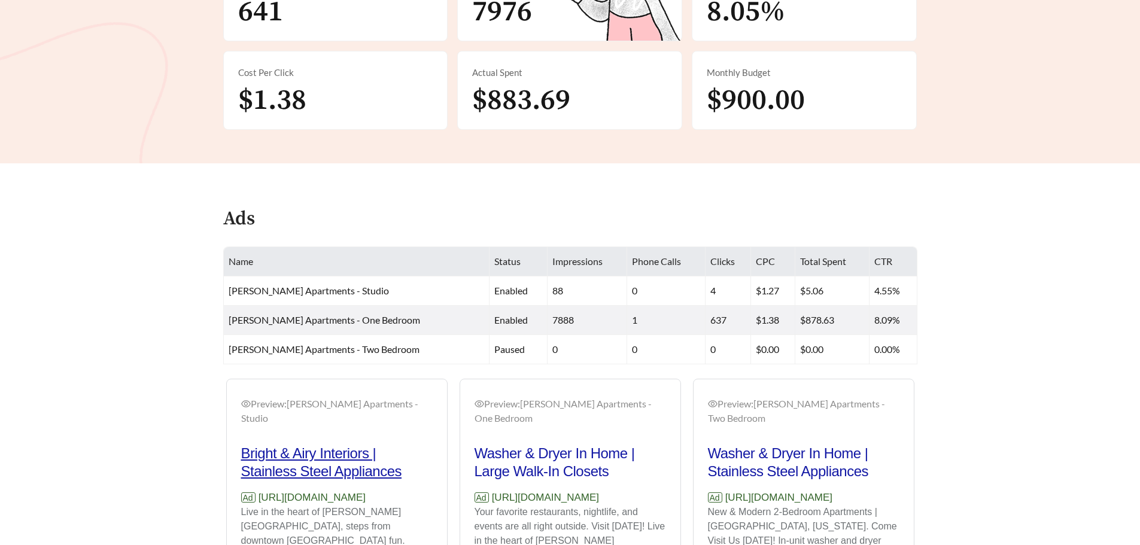
click at [347, 455] on h2 "Bright & Airy Interiors | Stainless Steel Appliances" at bounding box center [336, 463] width 191 height 36
click at [347, 445] on h2 "Bright & Airy Interiors | Stainless Steel Appliances" at bounding box center [336, 463] width 191 height 36
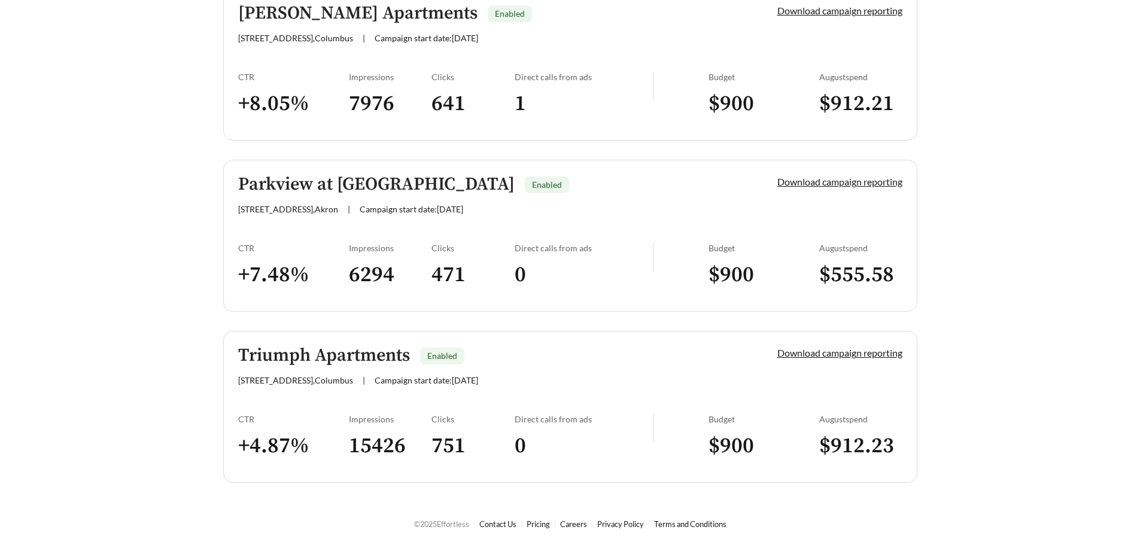
scroll to position [273, 0]
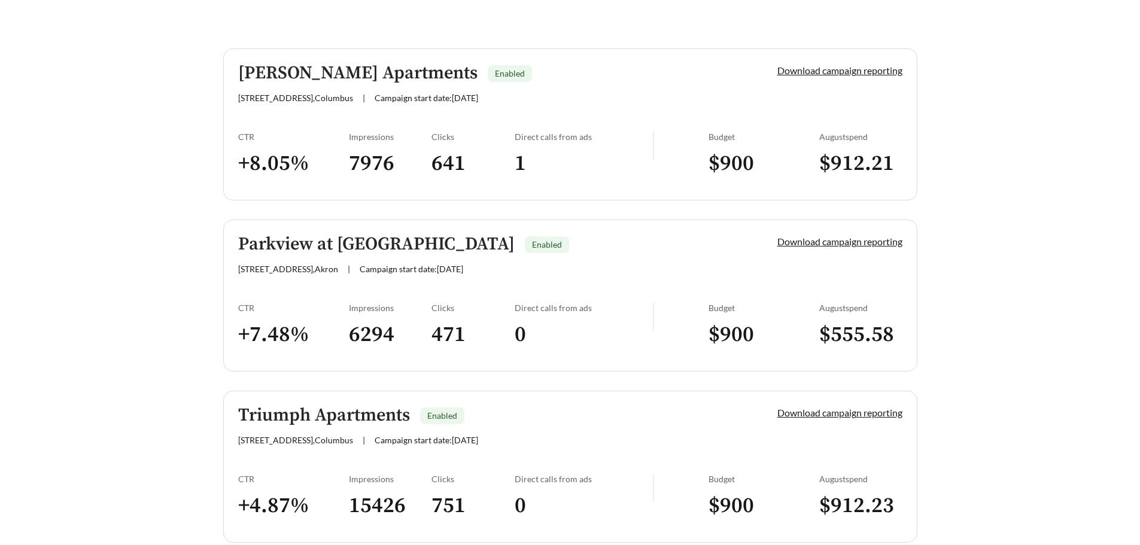
click at [373, 238] on h5 "Parkview at [GEOGRAPHIC_DATA]" at bounding box center [376, 245] width 276 height 20
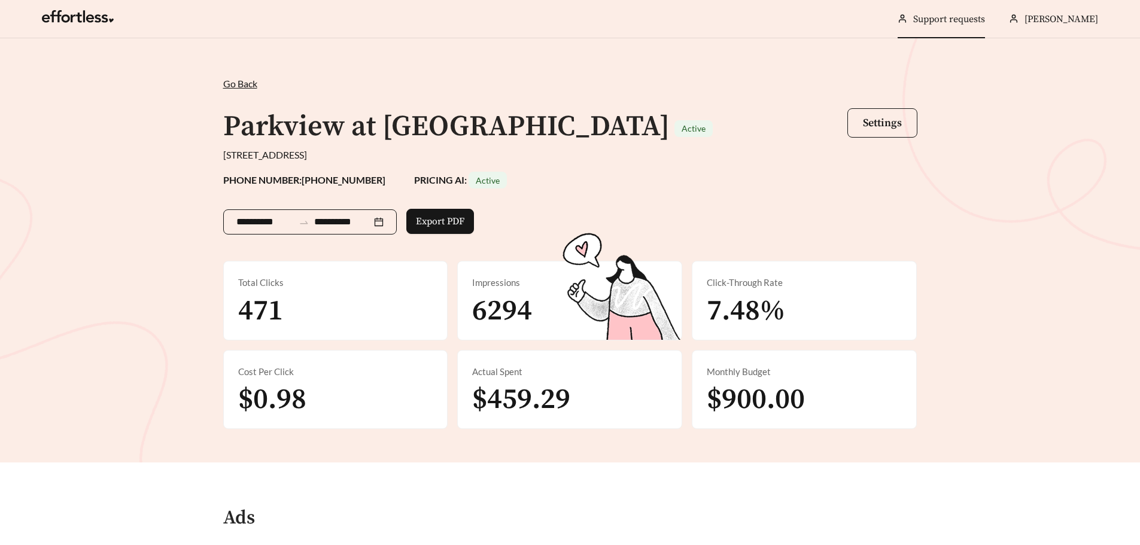
click at [264, 223] on input "**********" at bounding box center [264, 222] width 57 height 14
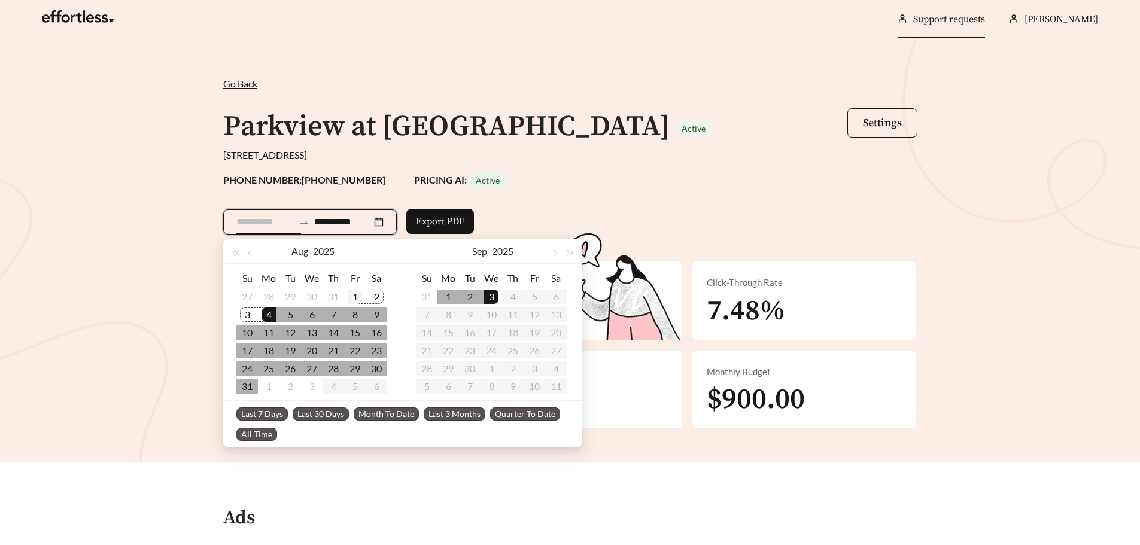
type input "**********"
click at [355, 296] on div "1" at bounding box center [355, 297] width 14 height 14
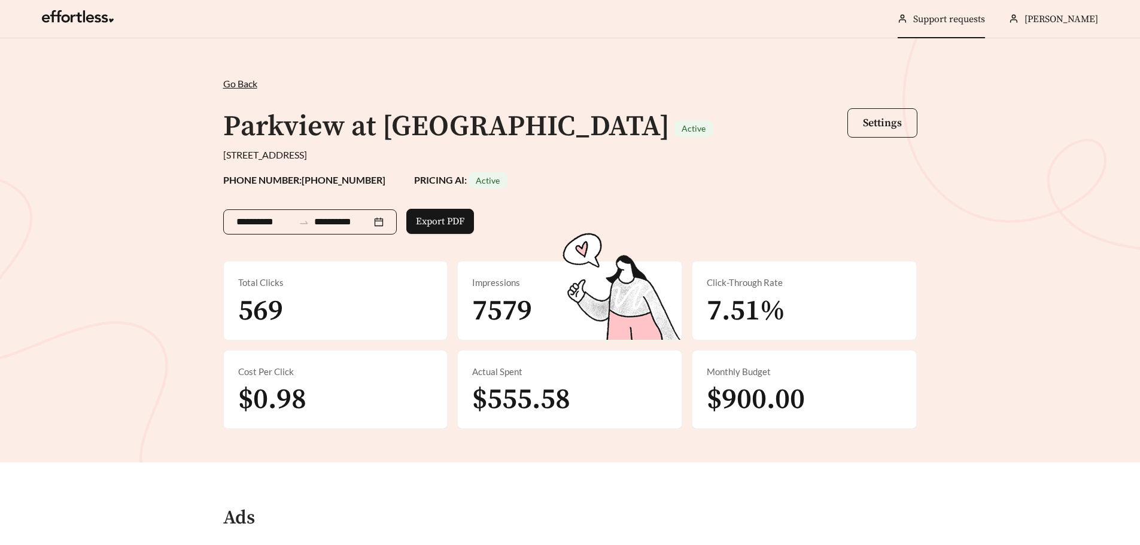
click at [353, 217] on input "**********" at bounding box center [342, 222] width 57 height 14
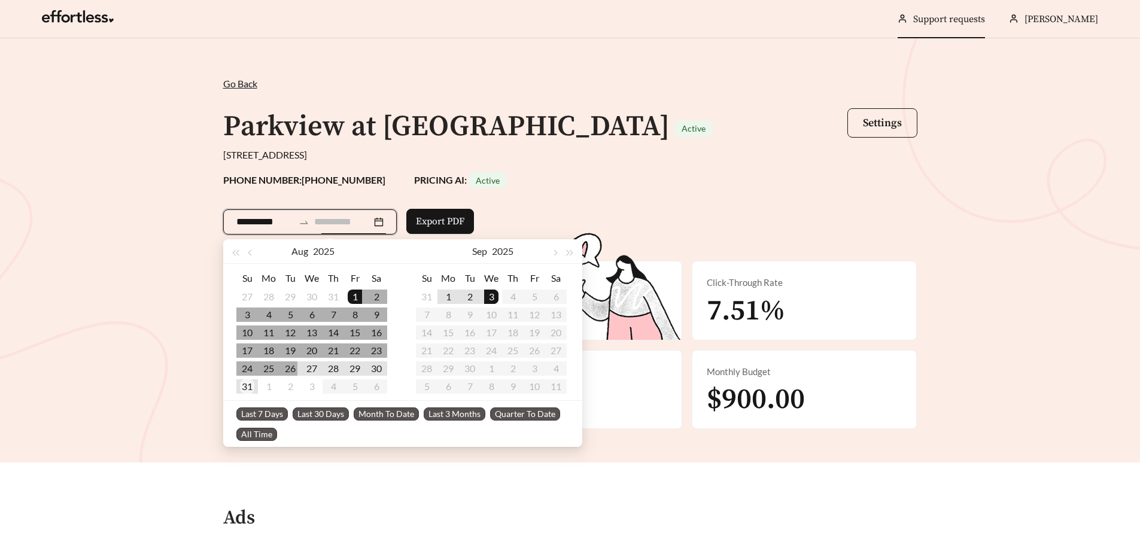
type input "**********"
click at [246, 383] on div "31" at bounding box center [247, 386] width 14 height 14
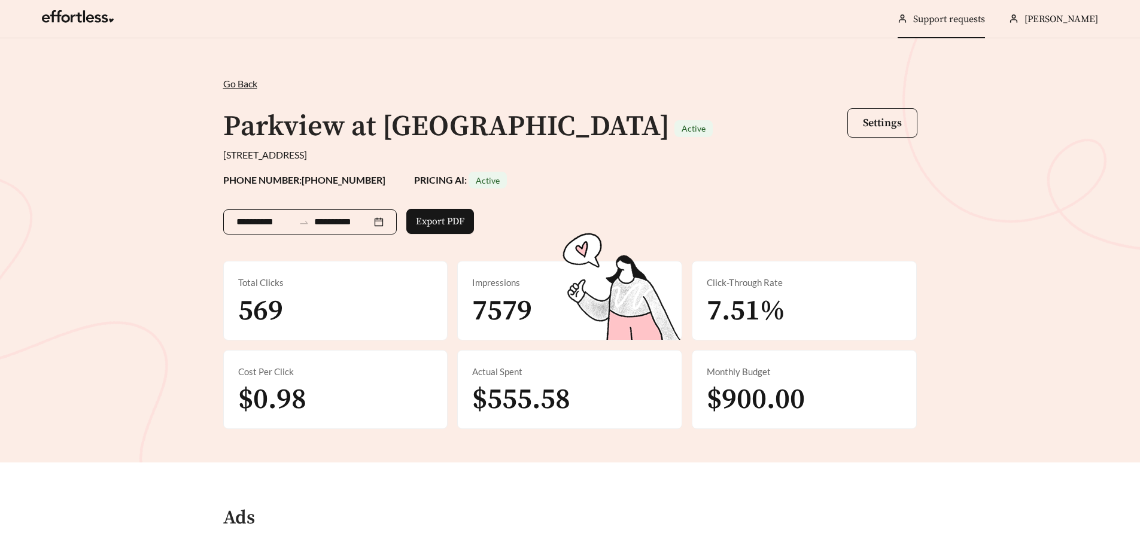
click at [290, 218] on input "**********" at bounding box center [264, 222] width 57 height 14
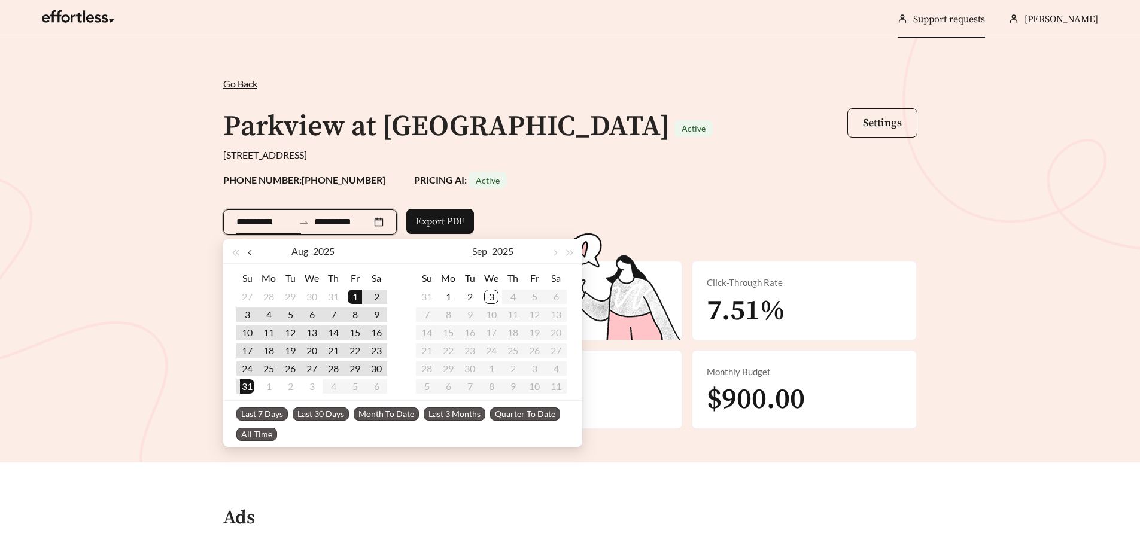
click at [249, 249] on button "button" at bounding box center [252, 251] width 16 height 24
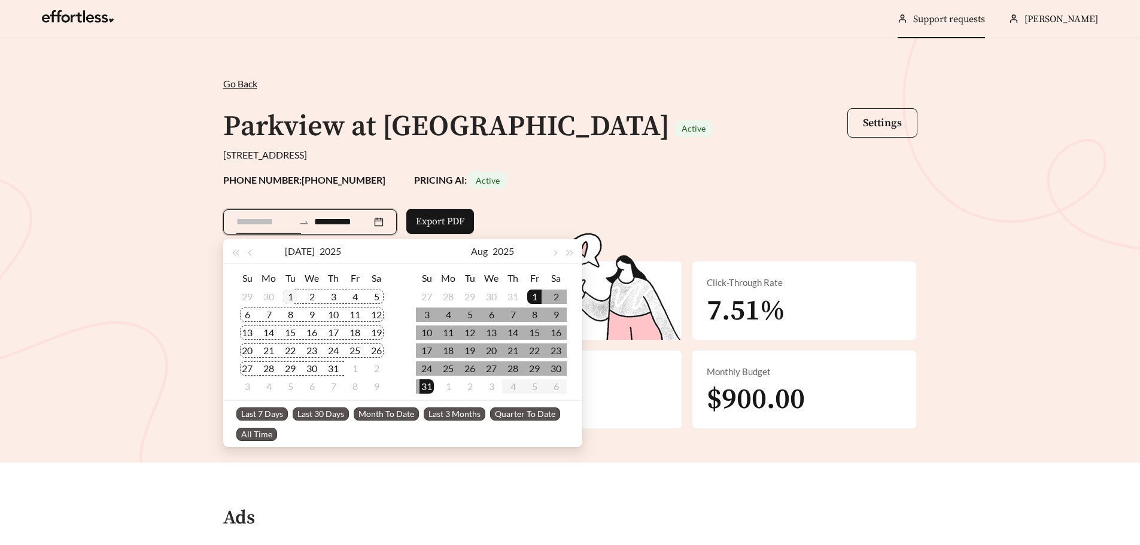
type input "**********"
click at [287, 294] on div "1" at bounding box center [290, 297] width 14 height 14
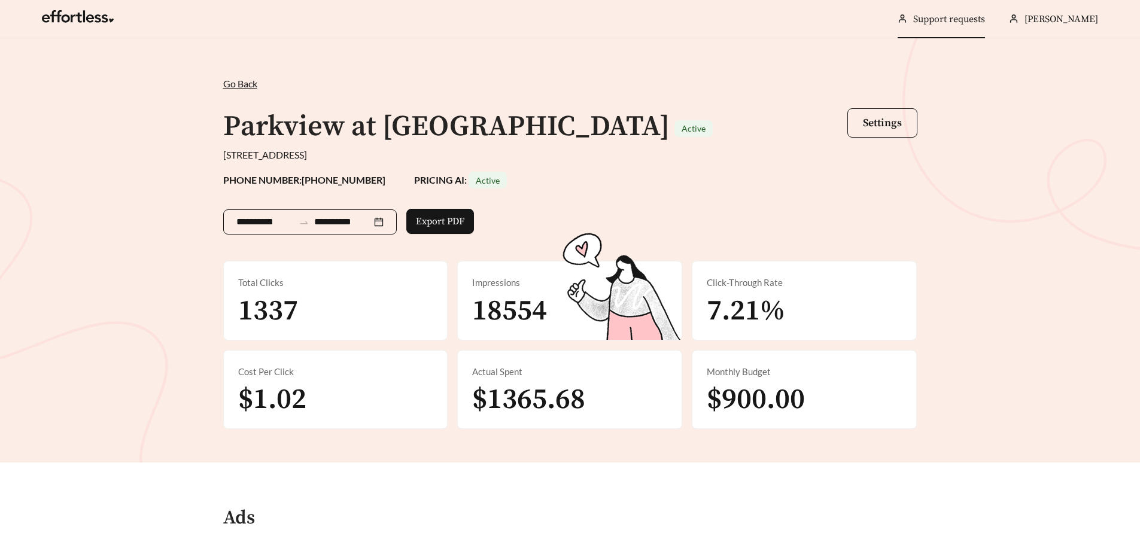
click at [355, 227] on input "**********" at bounding box center [342, 222] width 57 height 14
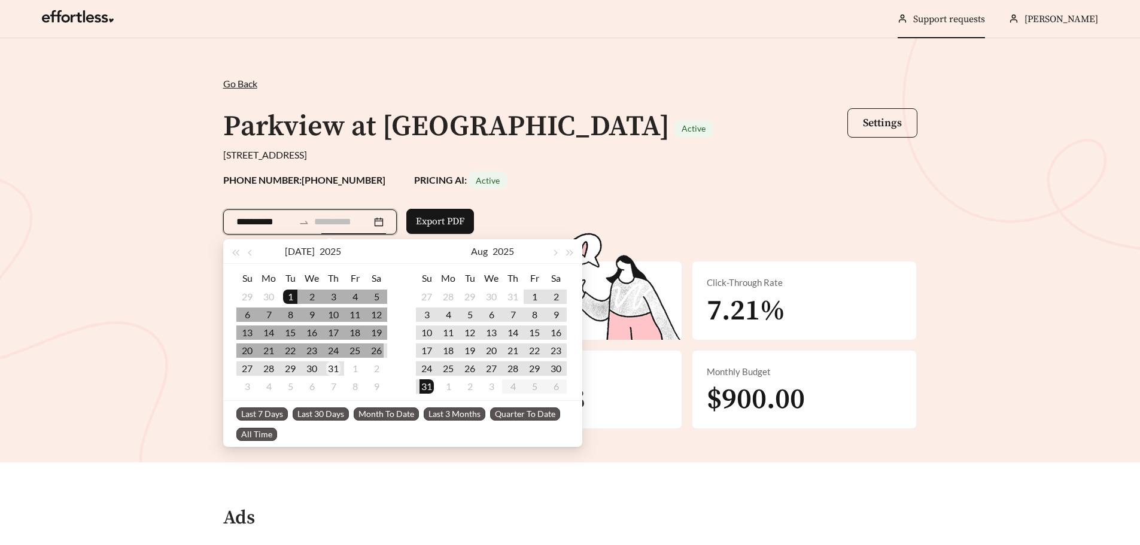
type input "**********"
click at [332, 364] on div "31" at bounding box center [333, 368] width 14 height 14
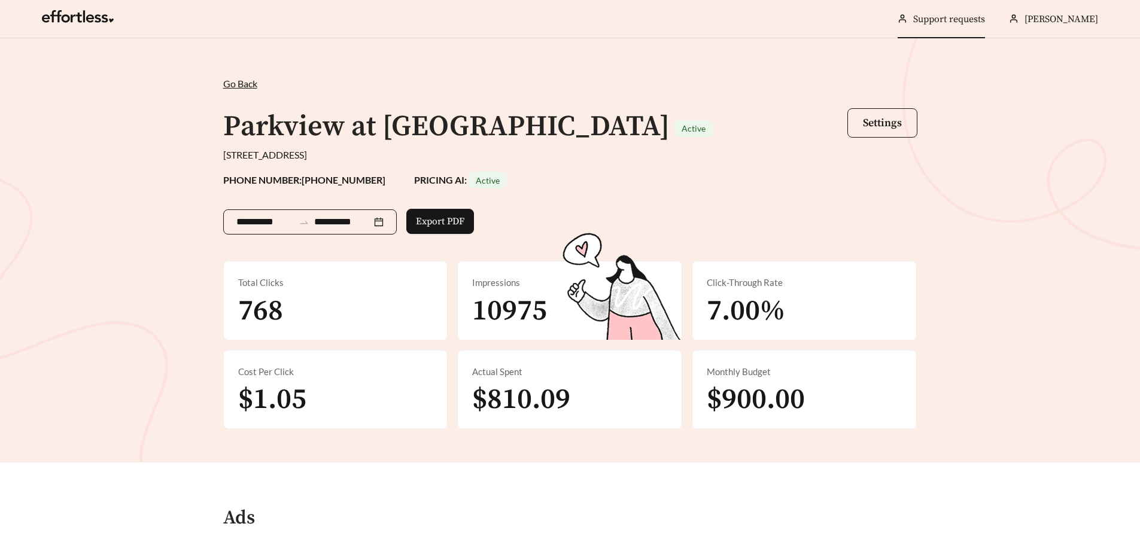
click at [270, 221] on input "**********" at bounding box center [264, 222] width 57 height 14
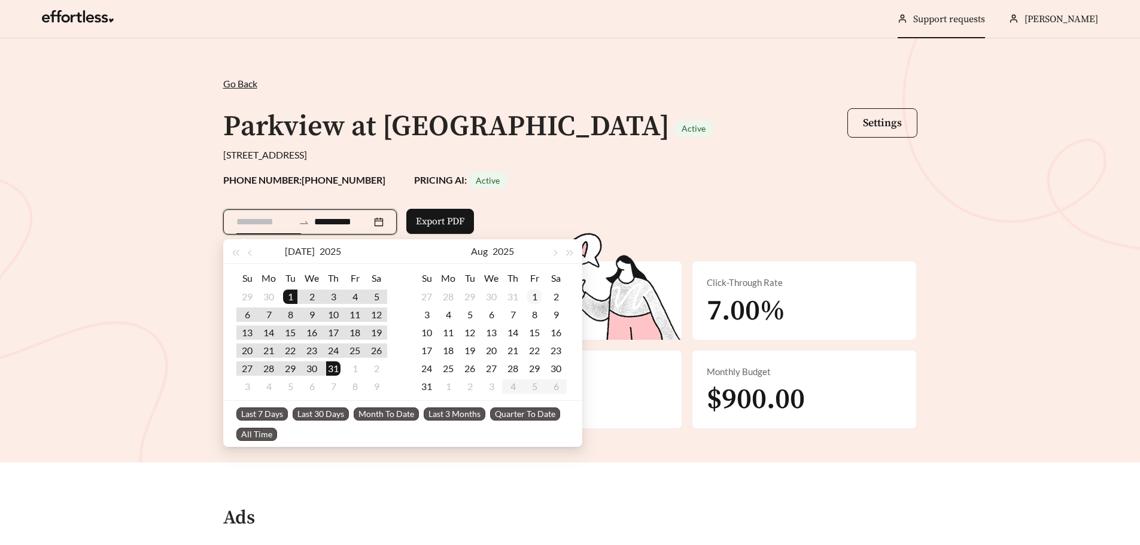
type input "**********"
click at [529, 297] on div "1" at bounding box center [534, 297] width 14 height 14
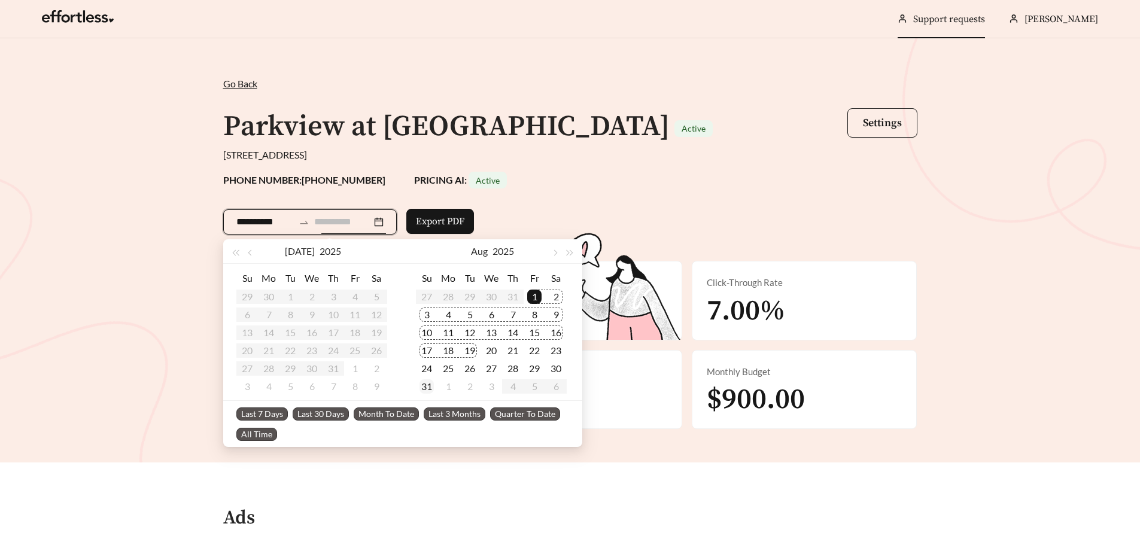
type input "**********"
click at [424, 389] on div "31" at bounding box center [426, 386] width 14 height 14
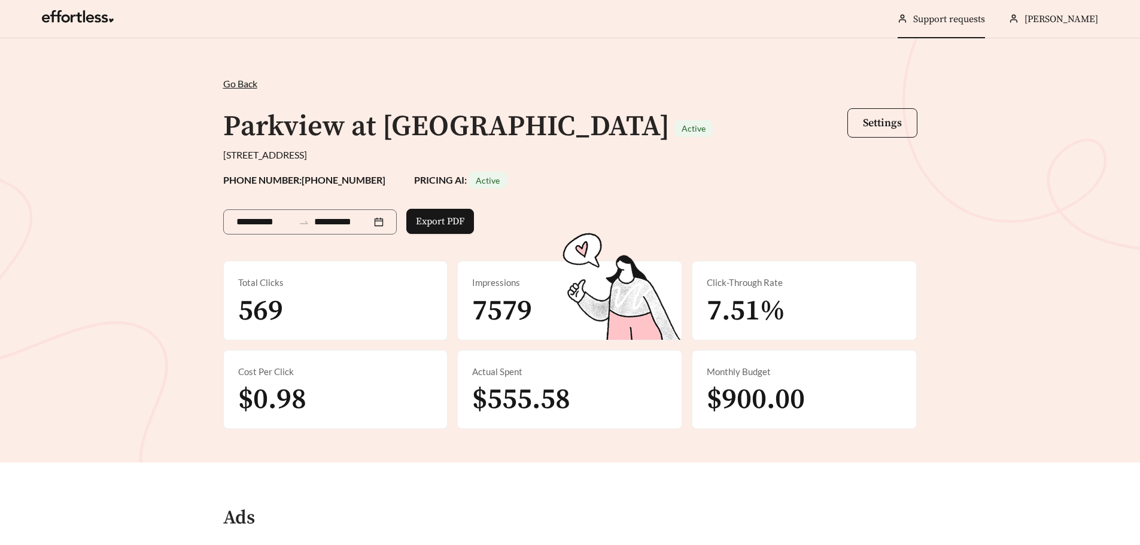
click at [1055, 297] on div "**********" at bounding box center [570, 250] width 1140 height 424
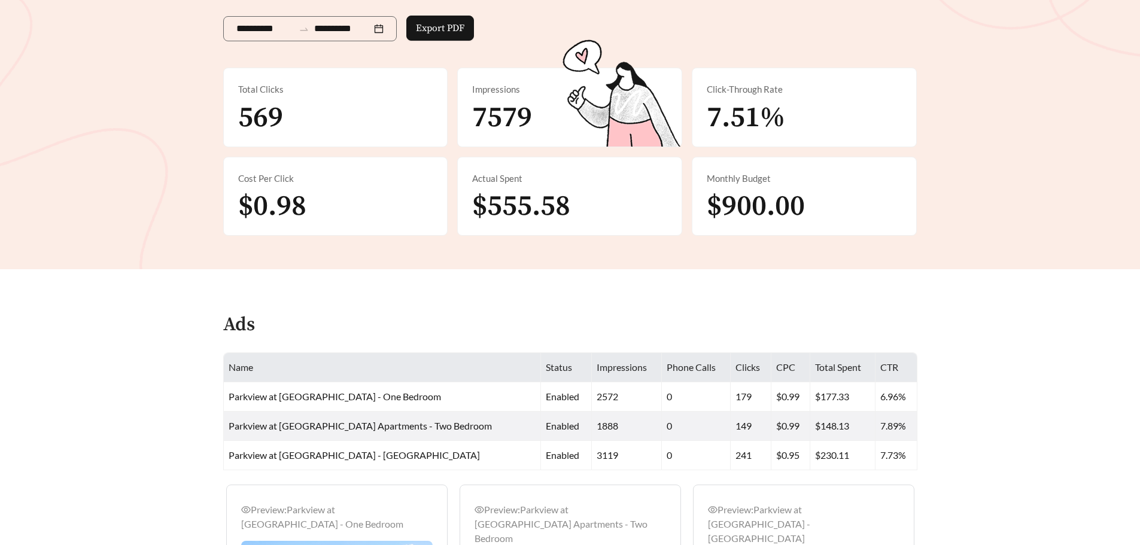
scroll to position [258, 0]
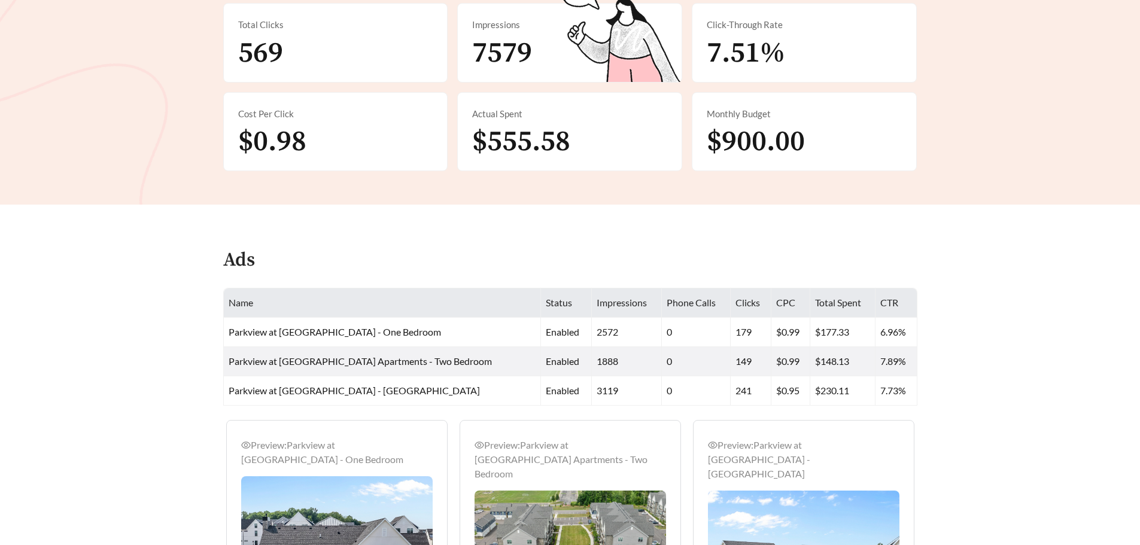
drag, startPoint x: 689, startPoint y: 237, endPoint x: 798, endPoint y: 292, distance: 122.0
click at [690, 237] on main "**********" at bounding box center [570, 336] width 1140 height 1113
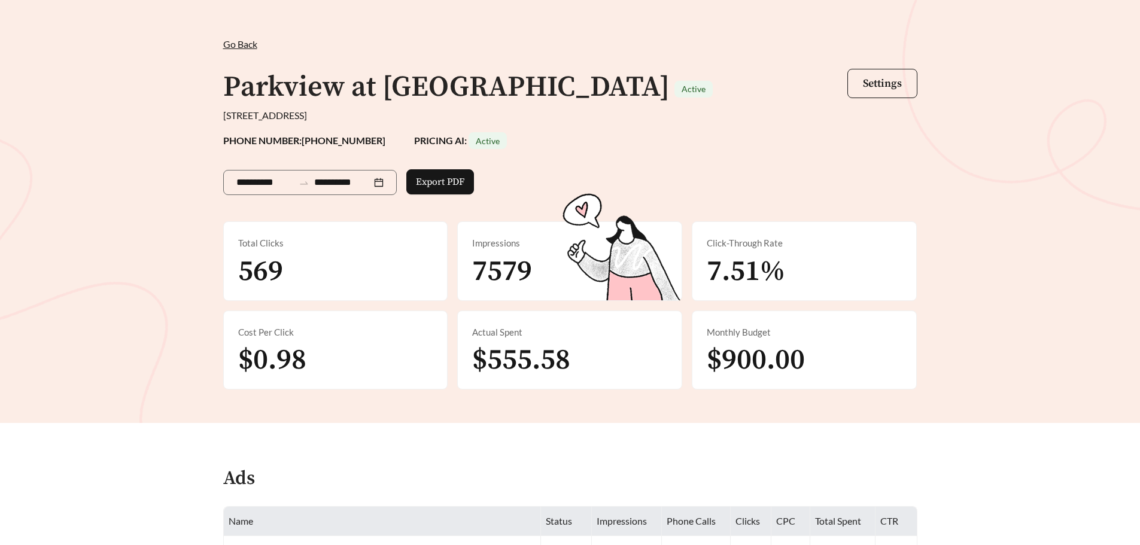
scroll to position [19, 0]
